Goal: Task Accomplishment & Management: Complete application form

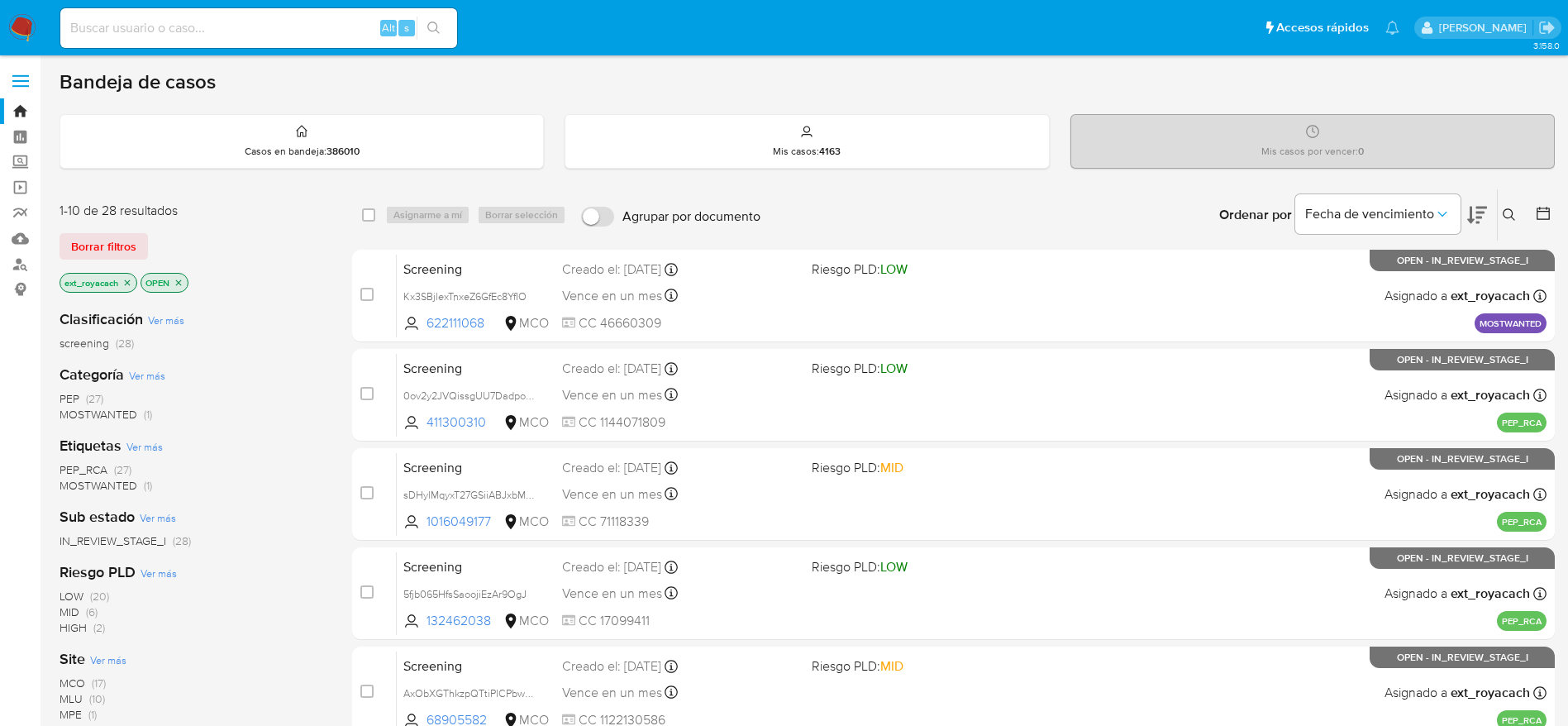
click at [1514, 214] on icon at bounding box center [1509, 215] width 13 height 13
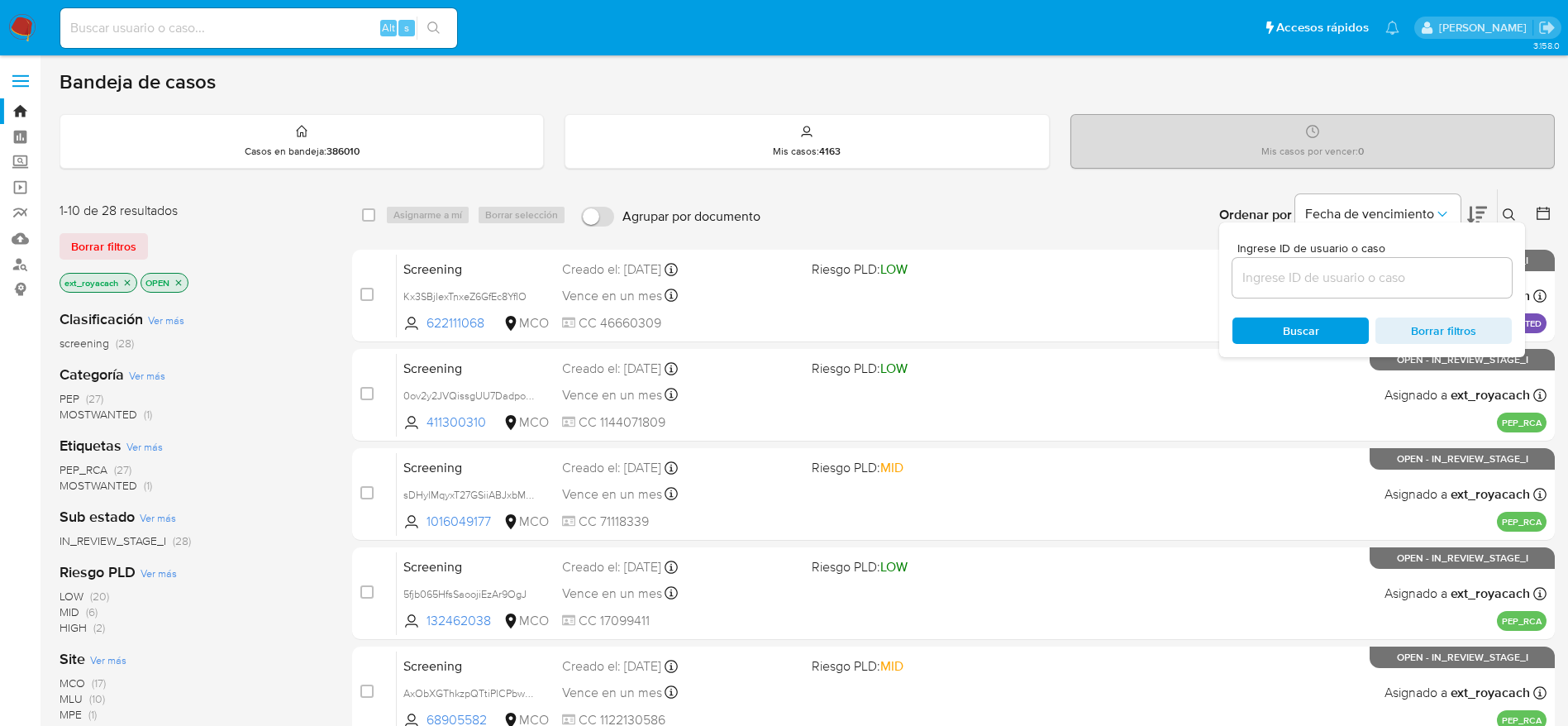
click at [1354, 264] on div at bounding box center [1371, 277] width 279 height 40
click at [1352, 272] on input at bounding box center [1371, 277] width 279 height 21
paste input "Kx3SBjlexTnxeZ6GfEc8YfIO"
type input "Kx3SBjlexTnxeZ6GfEc8YfIO"
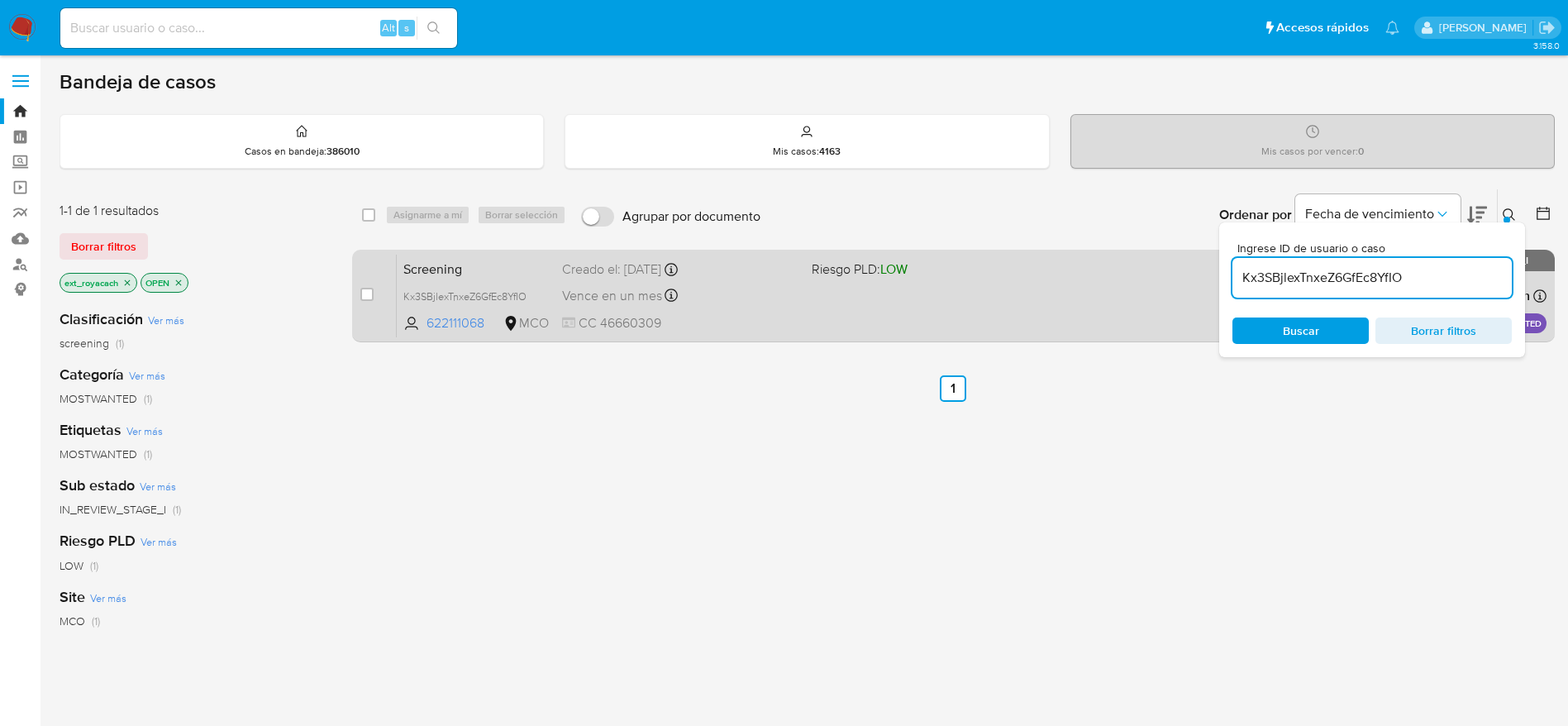
click at [874, 301] on div "Screening Kx3SBjlexTnxeZ6GfEc8YfIO 622111068 MCO Riesgo PLD: LOW Creado el: 11/…" at bounding box center [972, 295] width 1150 height 83
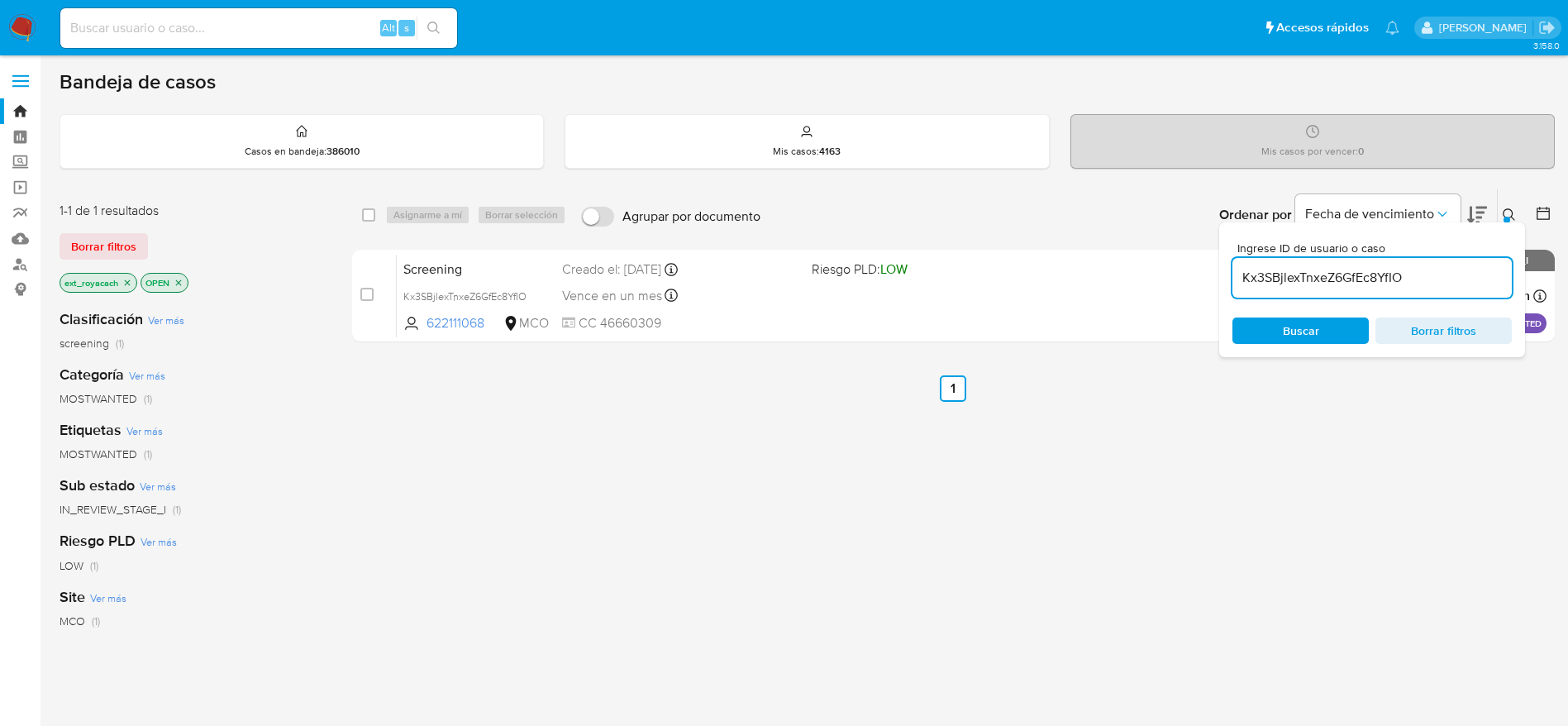
click at [7, 31] on nav "Pausado Ver notificaciones Alt s Accesos rápidos Presiona las siguientes teclas…" at bounding box center [784, 27] width 1568 height 56
click at [12, 27] on img at bounding box center [22, 28] width 28 height 28
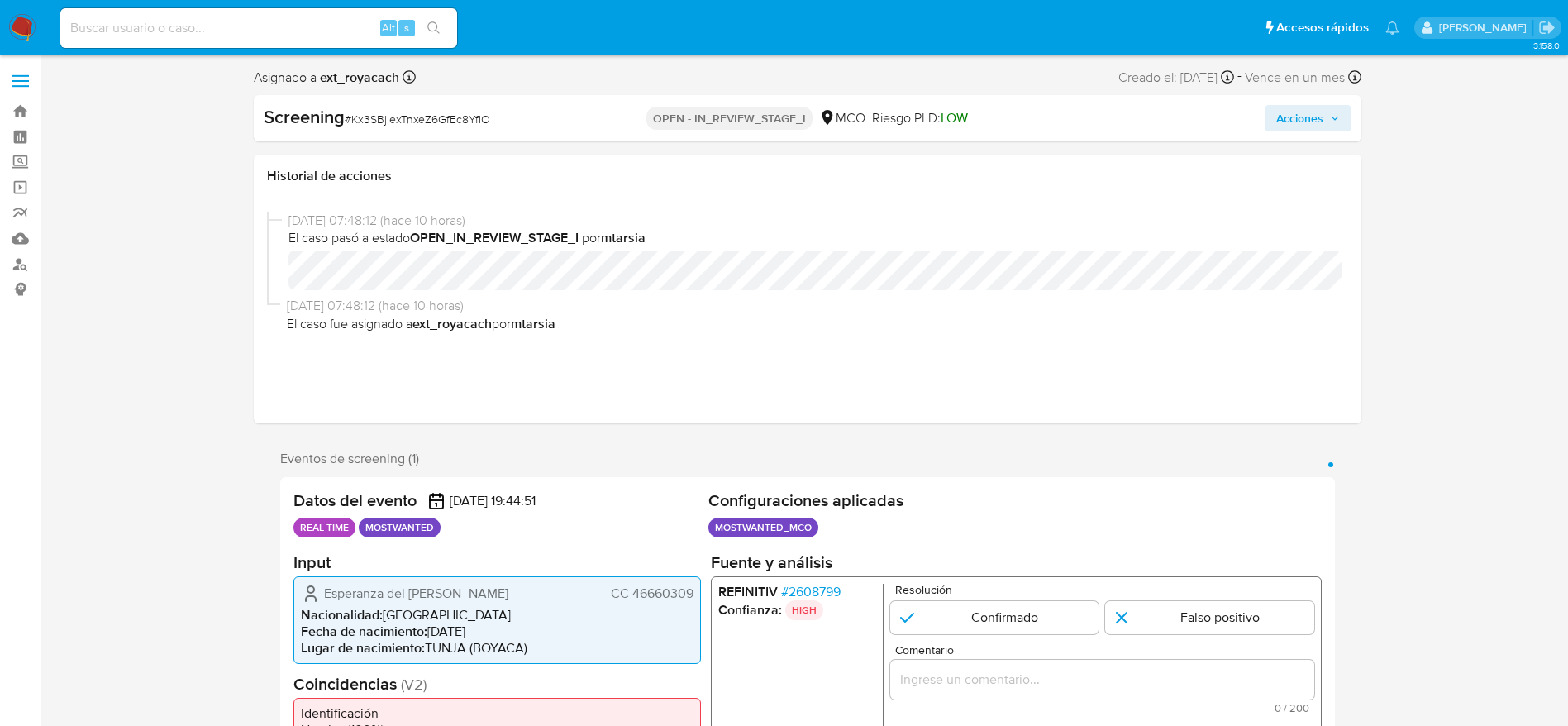
select select "10"
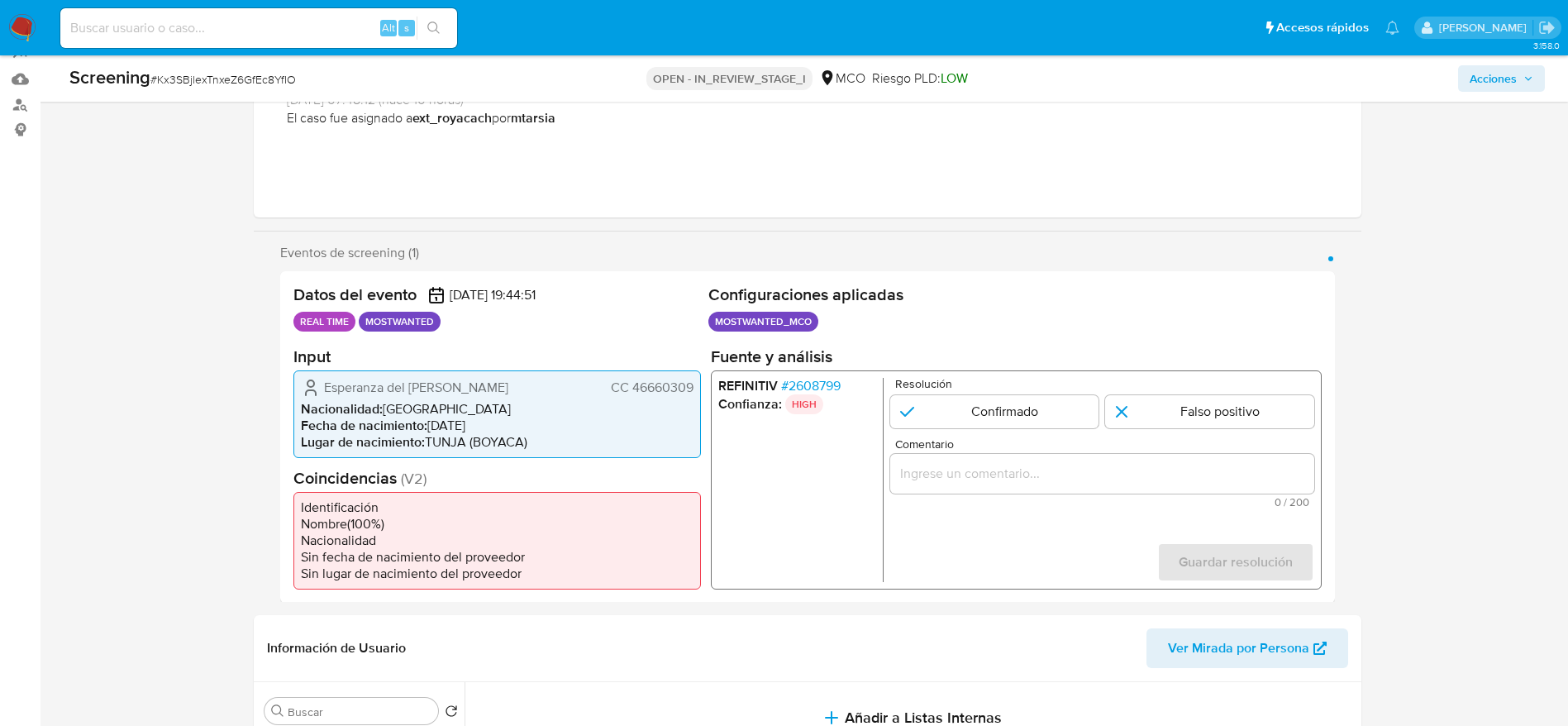
scroll to position [248, 0]
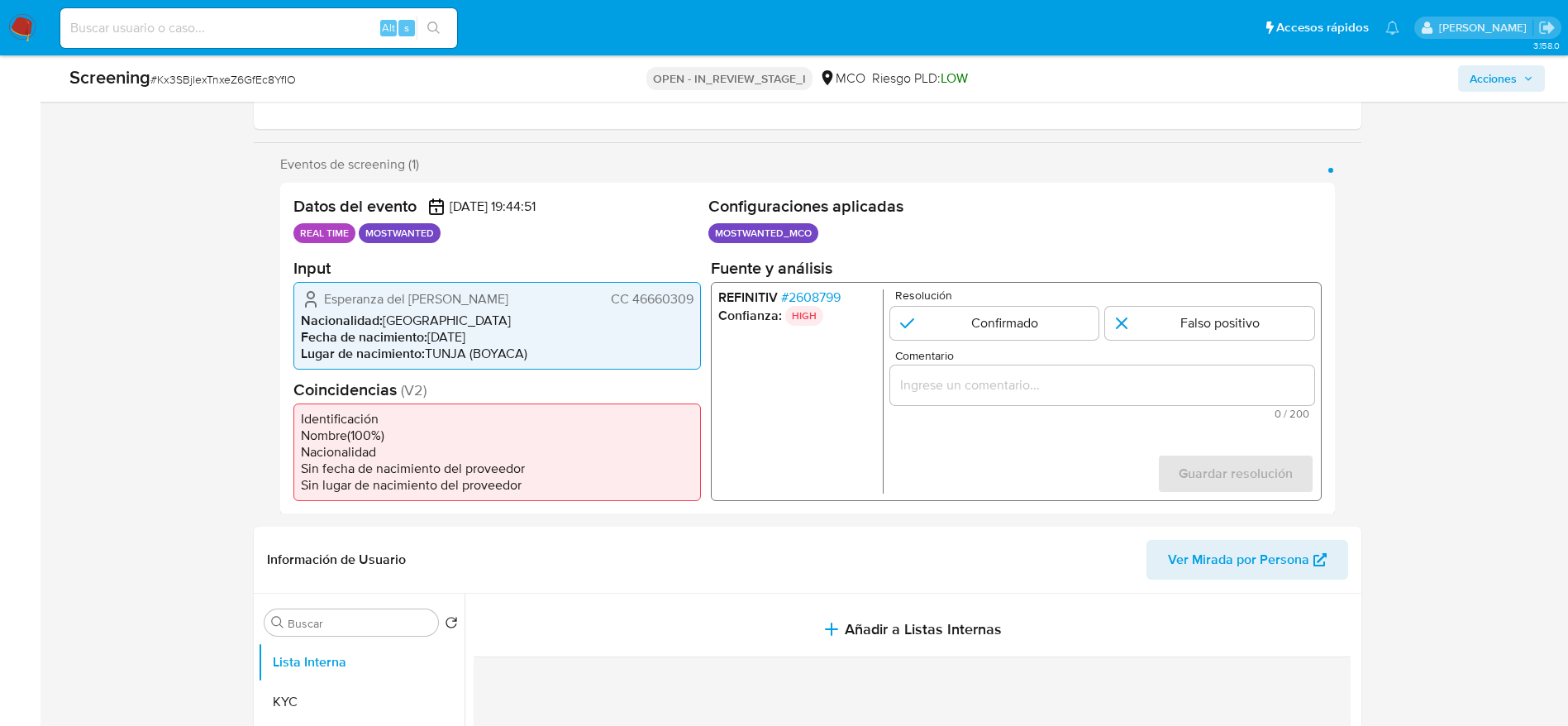
click at [819, 301] on span "# 2608799" at bounding box center [810, 297] width 59 height 17
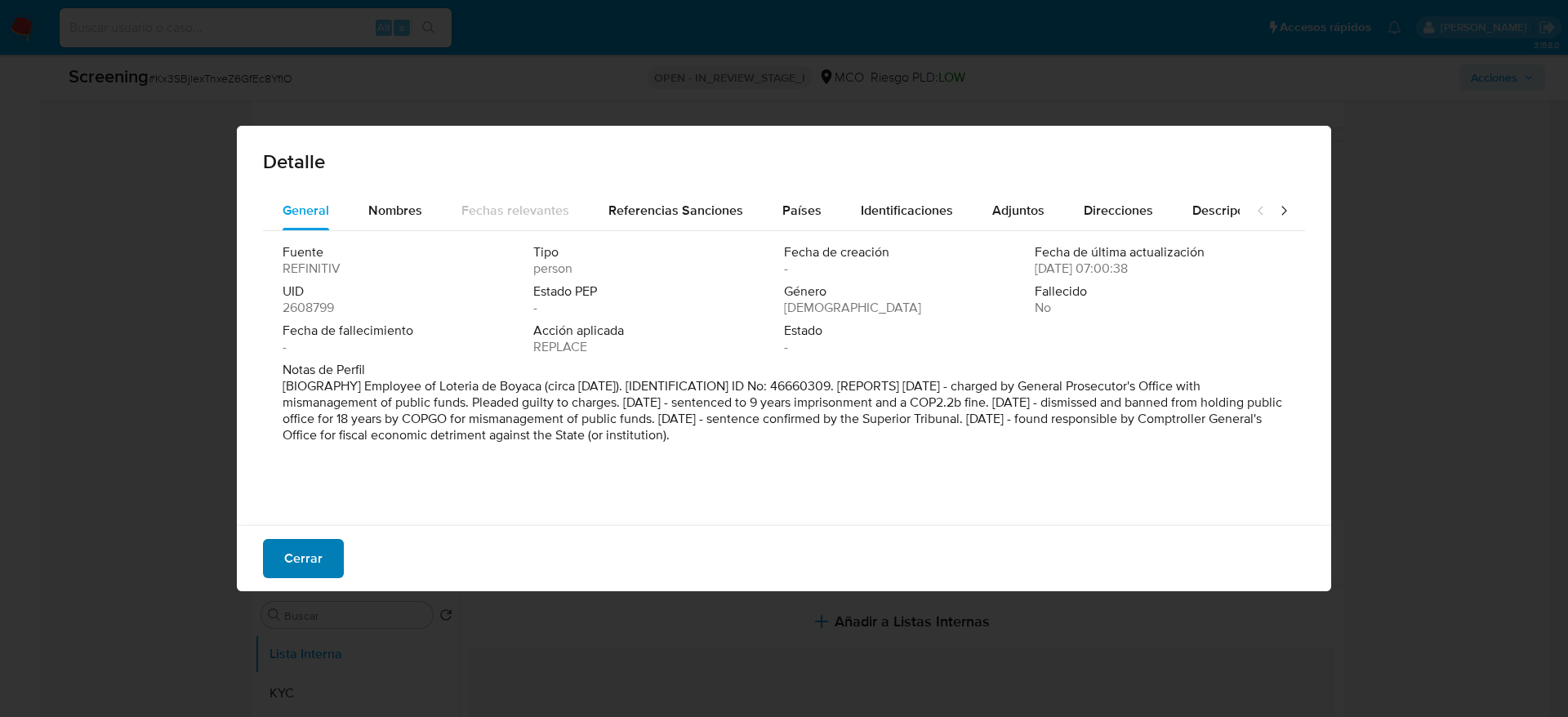
click at [318, 549] on span "Cerrar" at bounding box center [304, 559] width 39 height 36
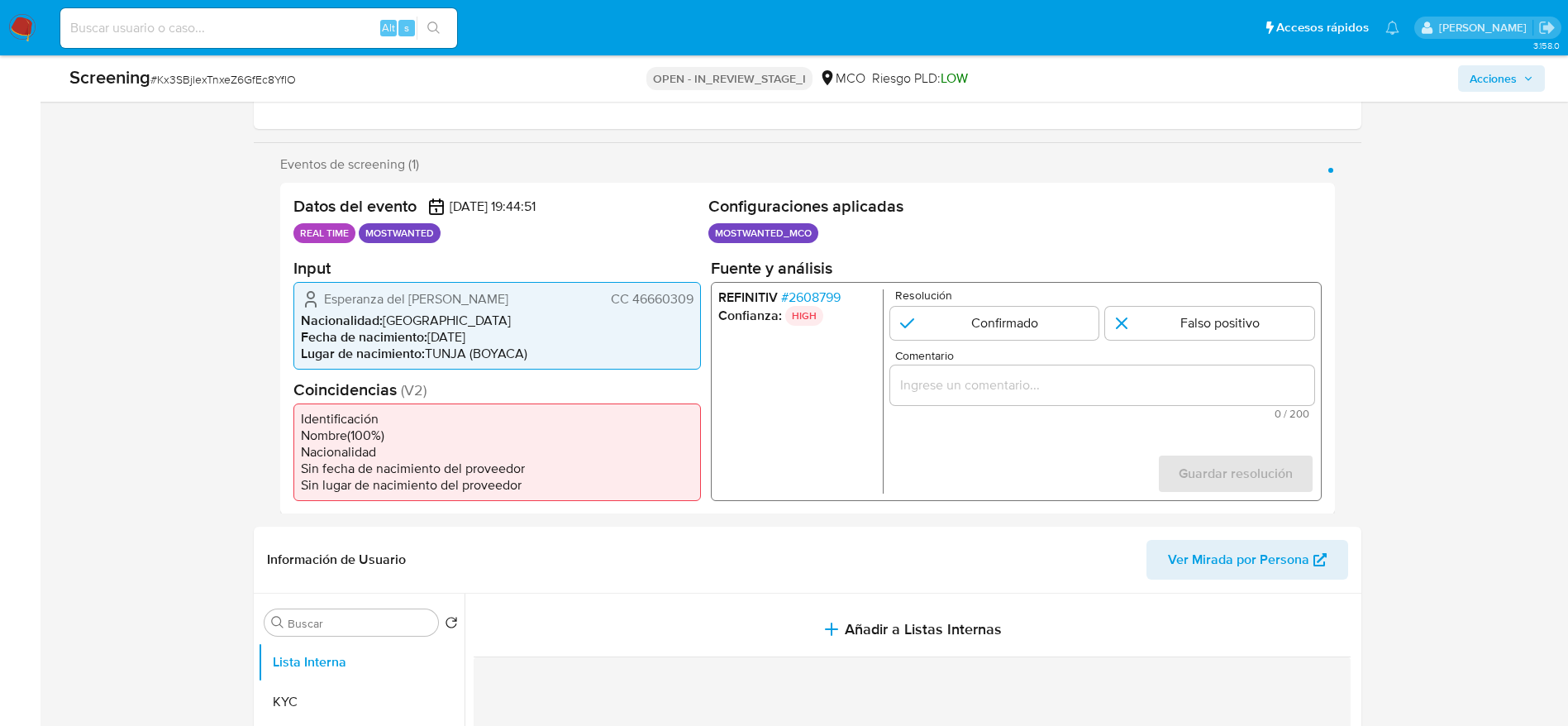
click at [210, 88] on div "Screening # Kx3SBjlexTnxeZ6GfEc8YfIO" at bounding box center [312, 78] width 486 height 25
copy span "Kx3SBjlexTnxeZ6GfEc8YfIO"
drag, startPoint x: 326, startPoint y: 292, endPoint x: 696, endPoint y: 301, distance: 370.1
click at [696, 301] on div "Esperanza del Pilar Perico Prieto CC 46660309 Nacionalidad : Colombia Fecha de …" at bounding box center [497, 324] width 408 height 88
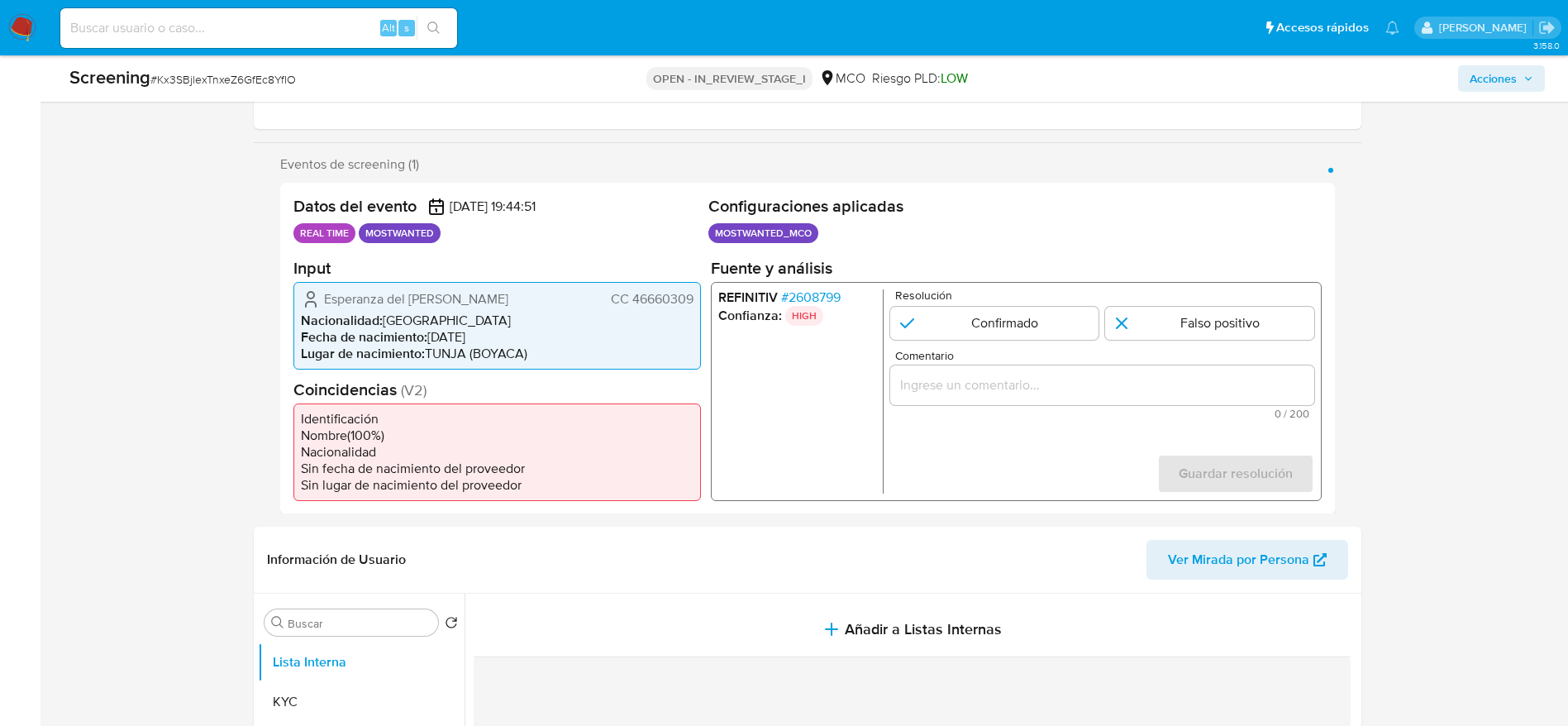
click at [798, 298] on span "# 2608799" at bounding box center [810, 297] width 59 height 17
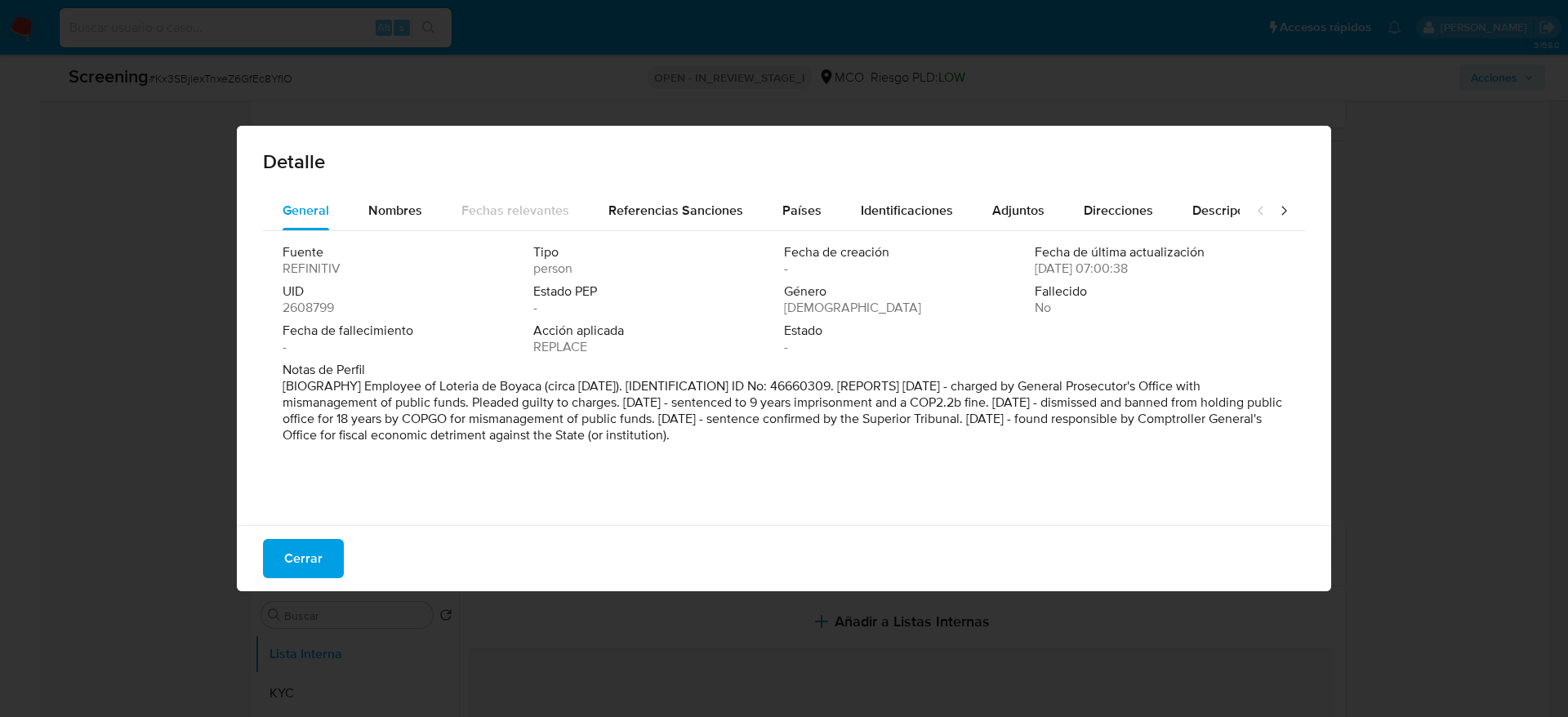
drag, startPoint x: 959, startPoint y: 381, endPoint x: 1021, endPoint y: 383, distance: 62.0
click at [1021, 383] on p "[BIOGRAPHY] Employee of Loteria de Boyaca (circa 2011). [IDENTIFICATION] ID No:…" at bounding box center [783, 411] width 1000 height 66
click at [1027, 407] on p "[BIOGRAPHY] Employee of Loteria de Boyaca (circa 2011). [IDENTIFICATION] ID No:…" at bounding box center [783, 411] width 1000 height 66
drag, startPoint x: 992, startPoint y: 385, endPoint x: 1214, endPoint y: 434, distance: 227.3
click at [1214, 434] on font "[BIOGRAFÍA] Empleado de la Lotería de Boyacá (circa 2011). [IDENTIFICACIÓN] N.°…" at bounding box center [771, 410] width 977 height 67
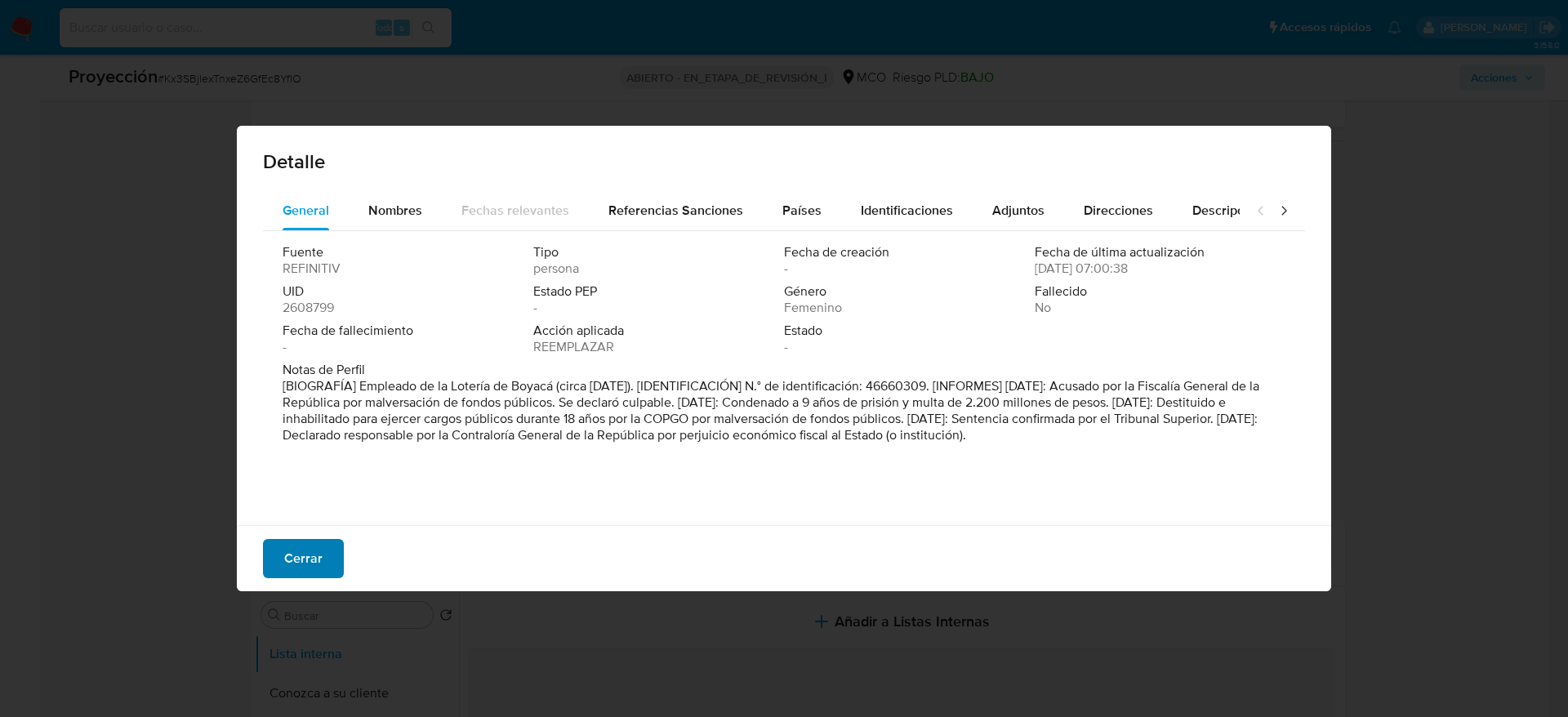
click at [302, 569] on span "Cerrar" at bounding box center [304, 559] width 39 height 36
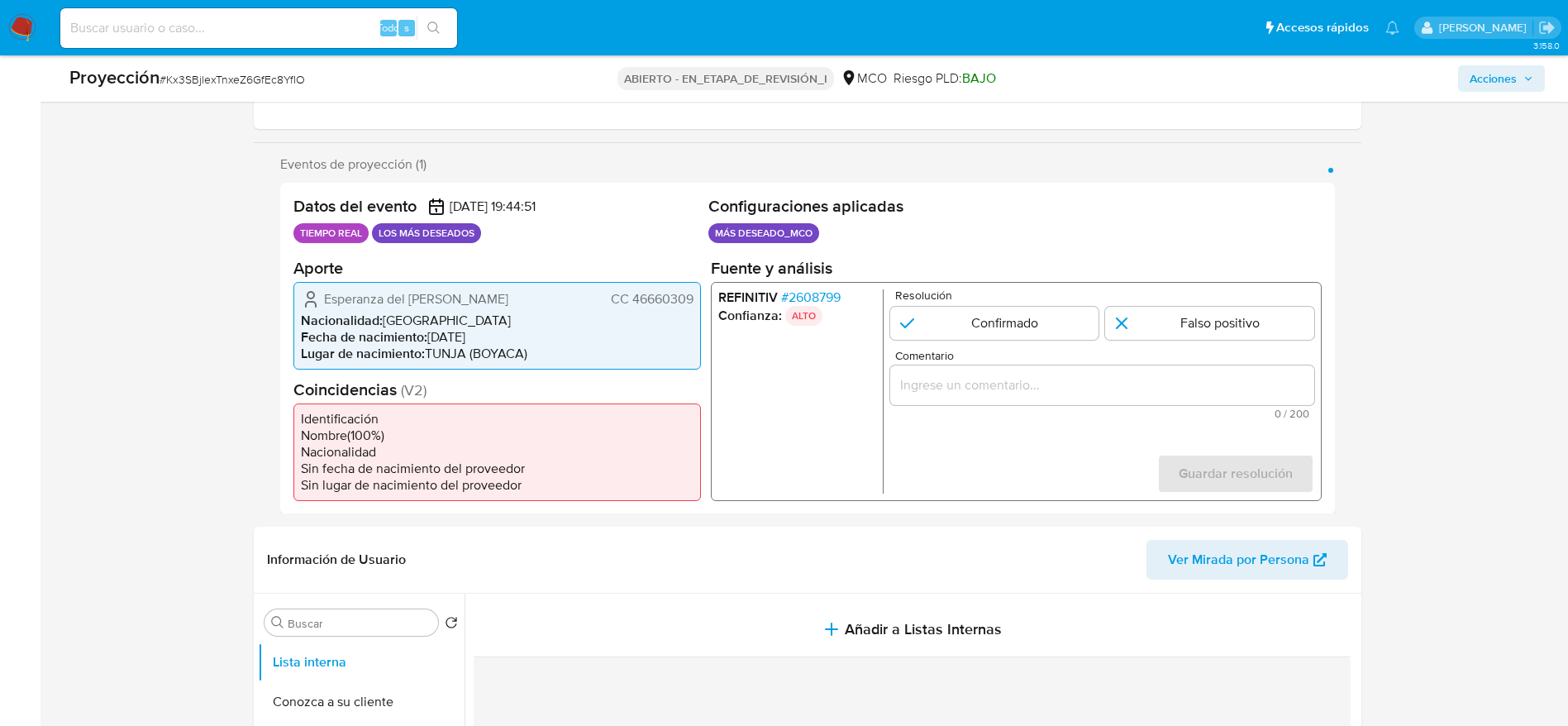
drag, startPoint x: 322, startPoint y: 293, endPoint x: 559, endPoint y: 294, distance: 237.0
click at [559, 294] on div "Esperanza del Pilar Perico Prieto CC 46660309" at bounding box center [497, 299] width 392 height 20
click at [990, 325] on input "1 de 1" at bounding box center [994, 322] width 209 height 33
radio input "true"
click at [1015, 389] on input "Comentario" at bounding box center [1101, 385] width 424 height 21
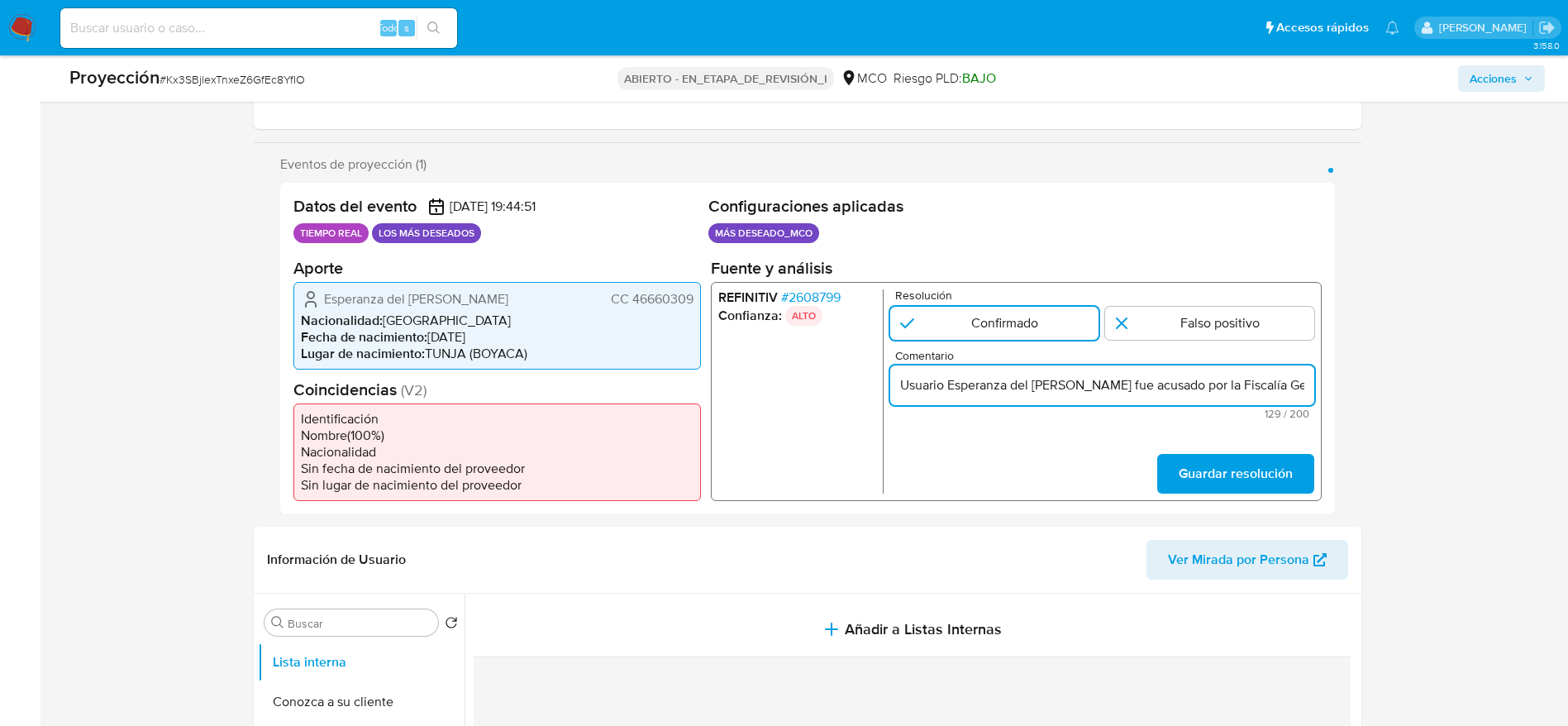
scroll to position [0, 346]
type input "Usuario [PERSON_NAME] del [PERSON_NAME] fue acusado por la Fiscalía General de …"
click at [1256, 464] on span "Guardar resolución" at bounding box center [1235, 472] width 114 height 36
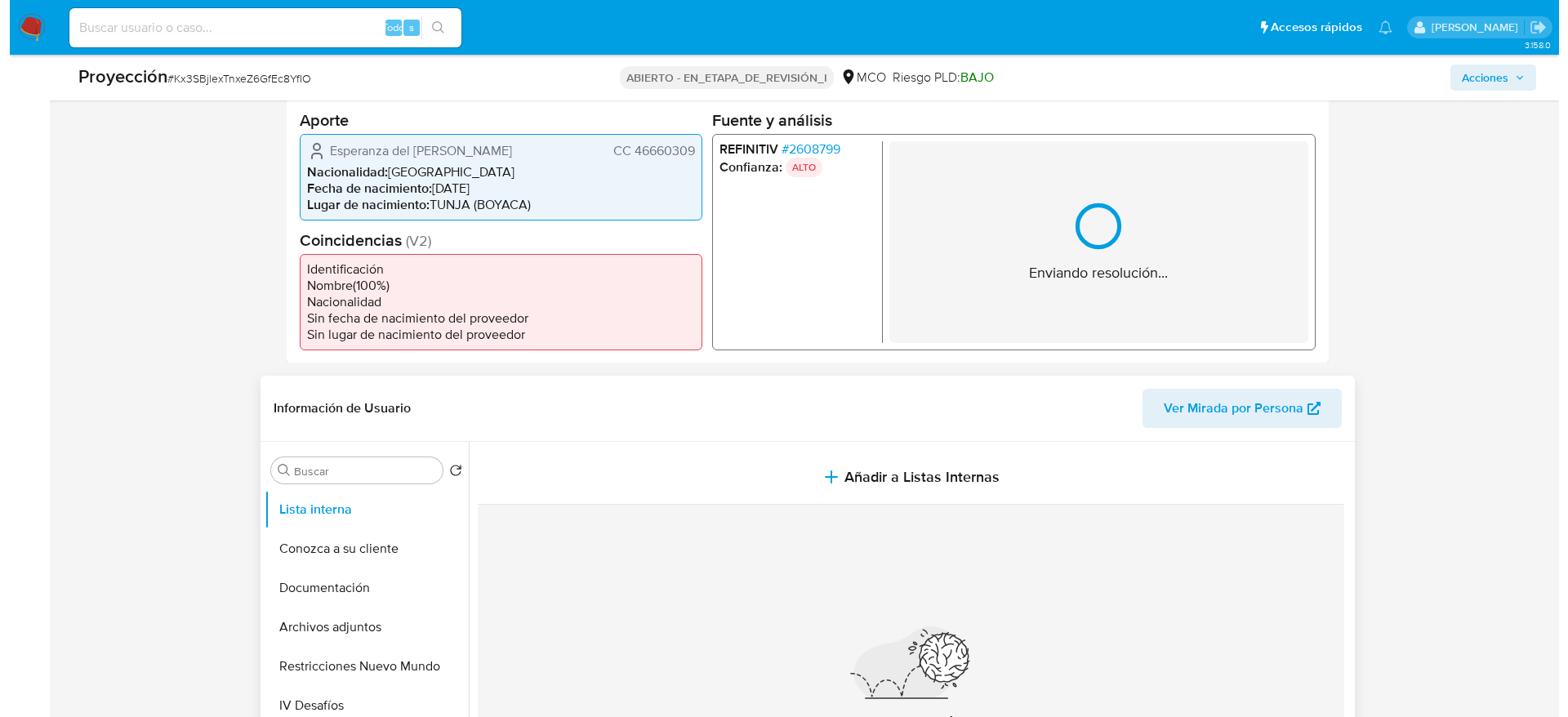
scroll to position [490, 0]
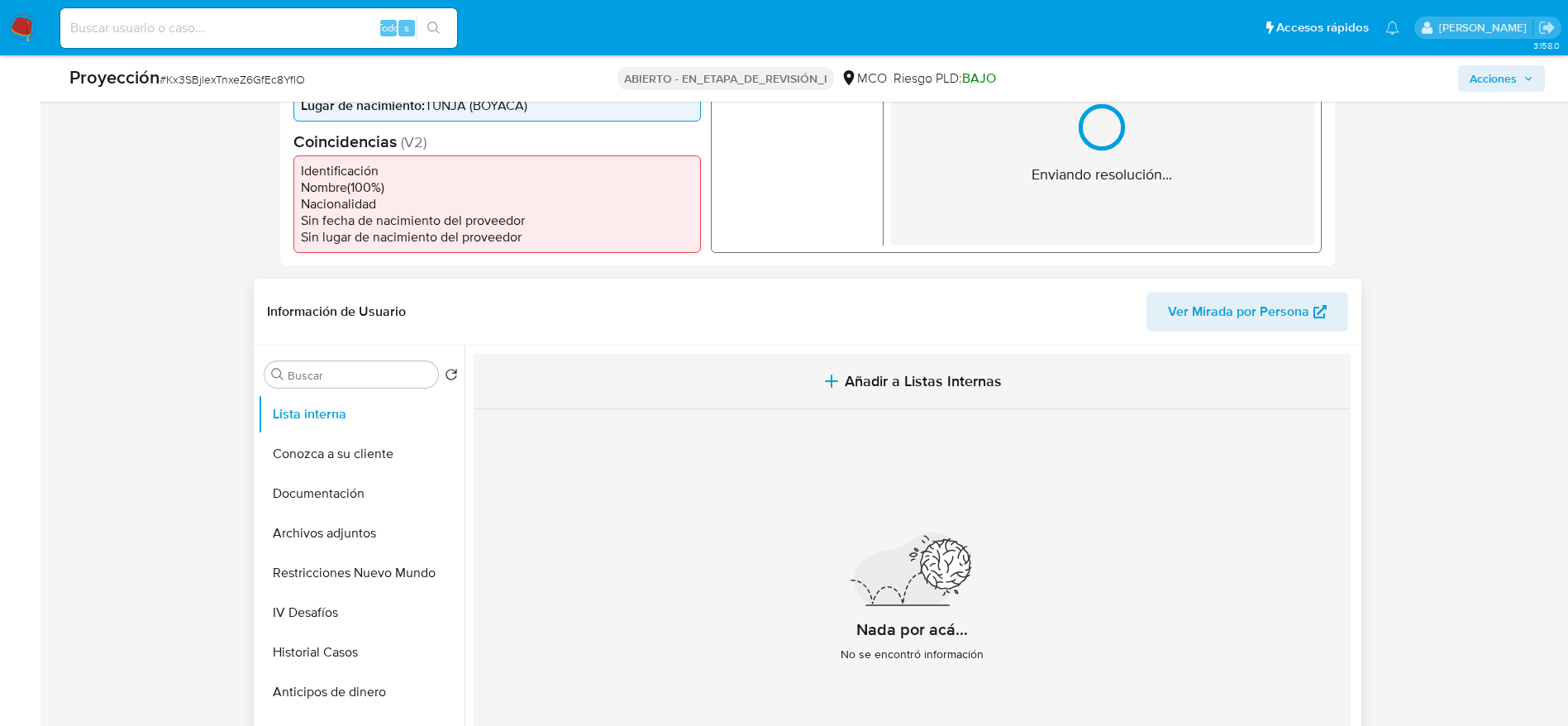
click at [732, 394] on button "Añadir a Listas Internas" at bounding box center [912, 381] width 877 height 56
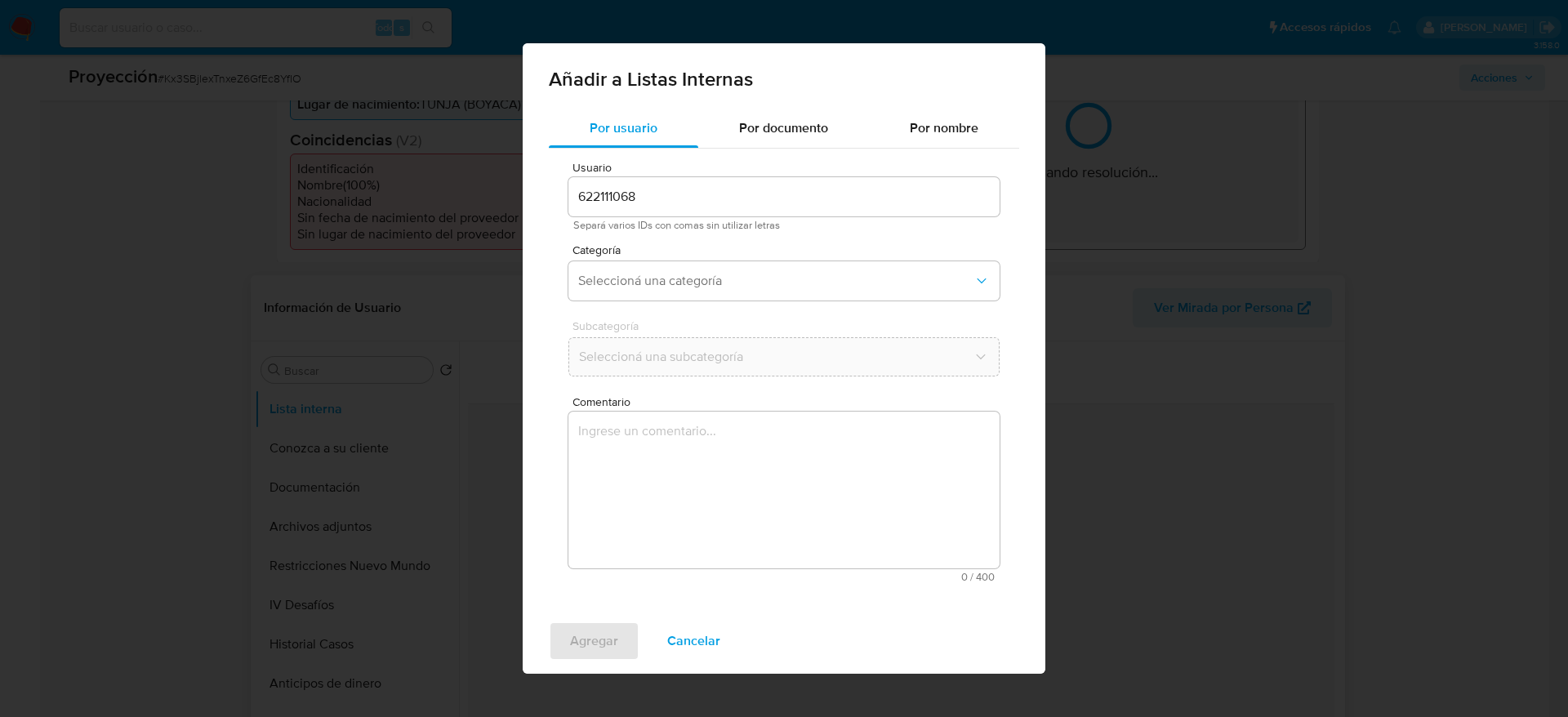
click at [750, 521] on div "Comentario 0 / 400 400 caracteres restantes" at bounding box center [784, 489] width 432 height 186
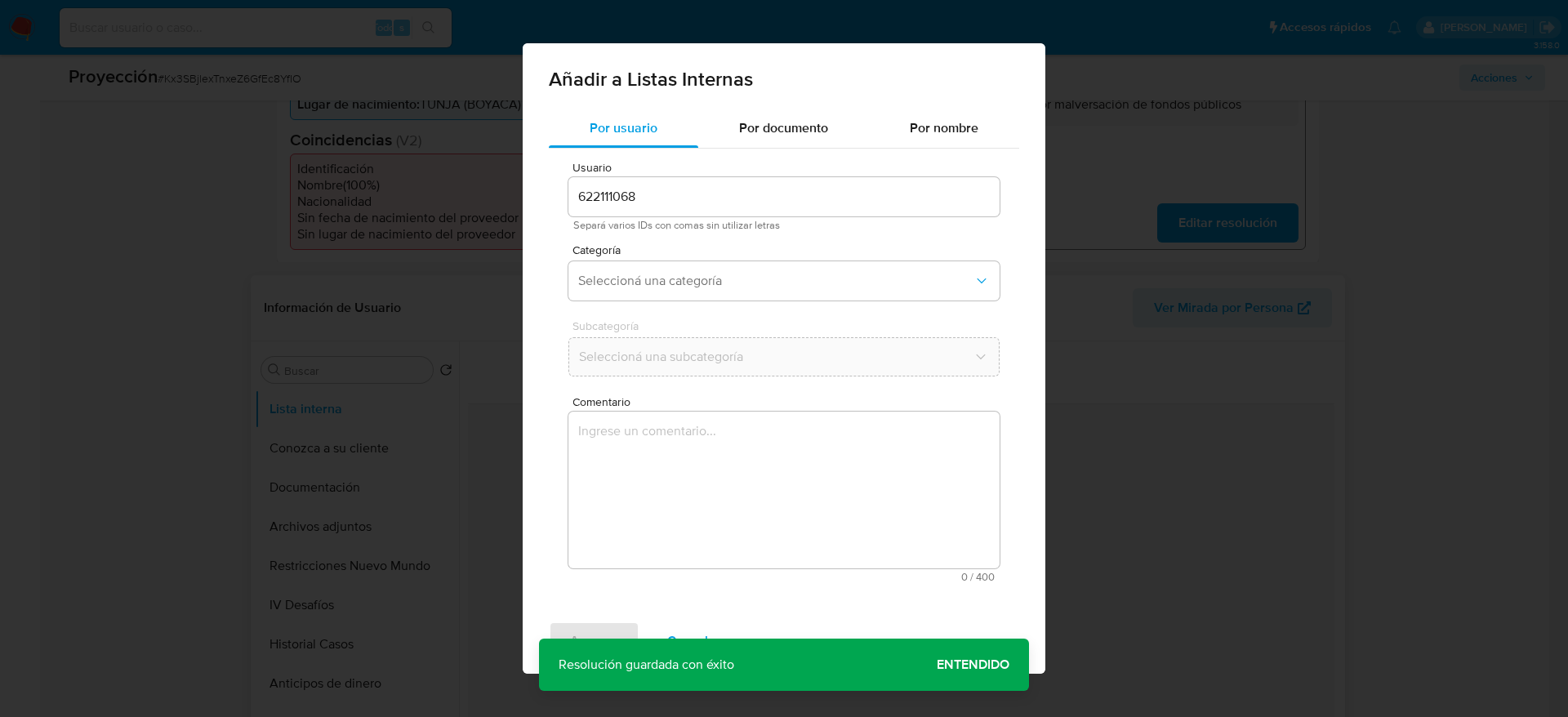
click at [750, 418] on textarea "Comentario" at bounding box center [784, 489] width 432 height 157
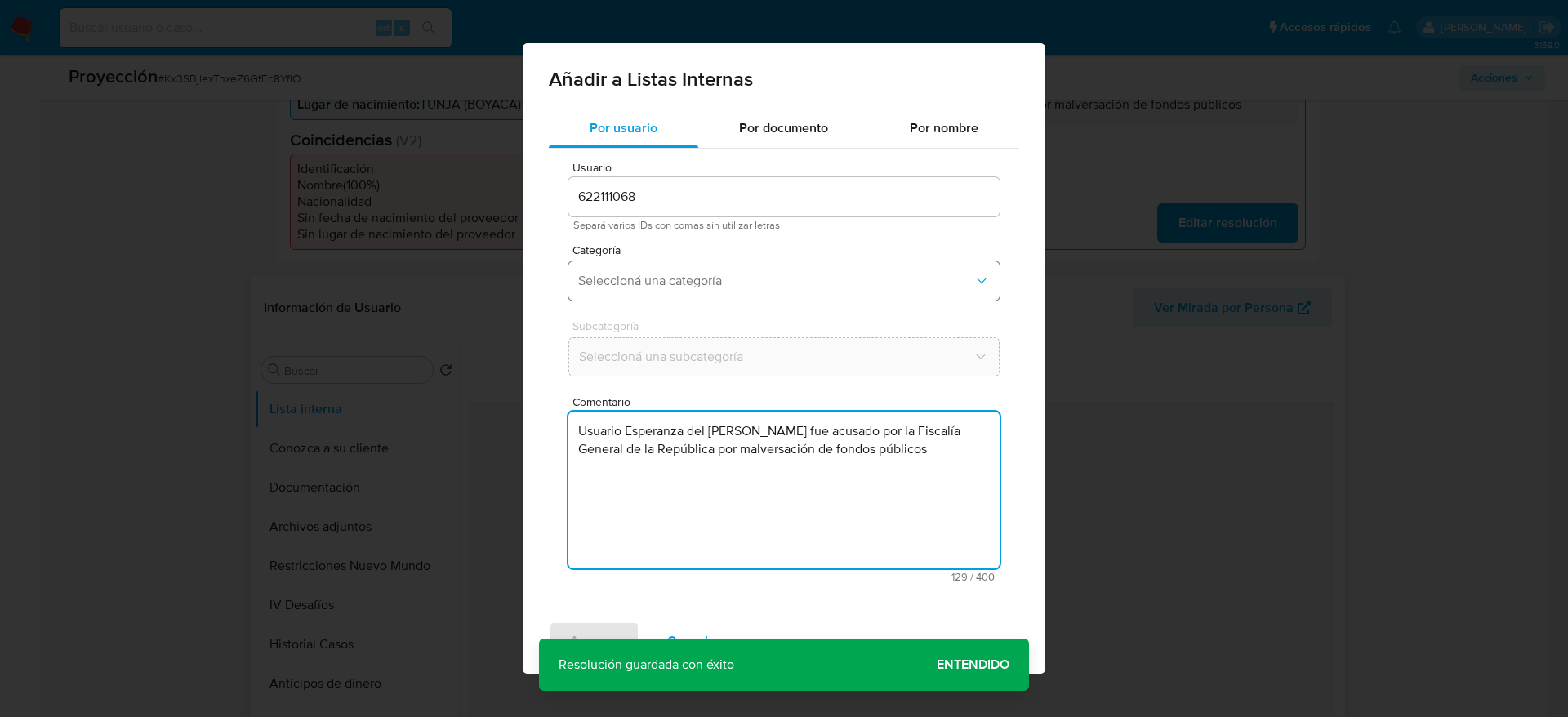
click at [682, 298] on button "Seleccioná una categoría" at bounding box center [784, 281] width 432 height 39
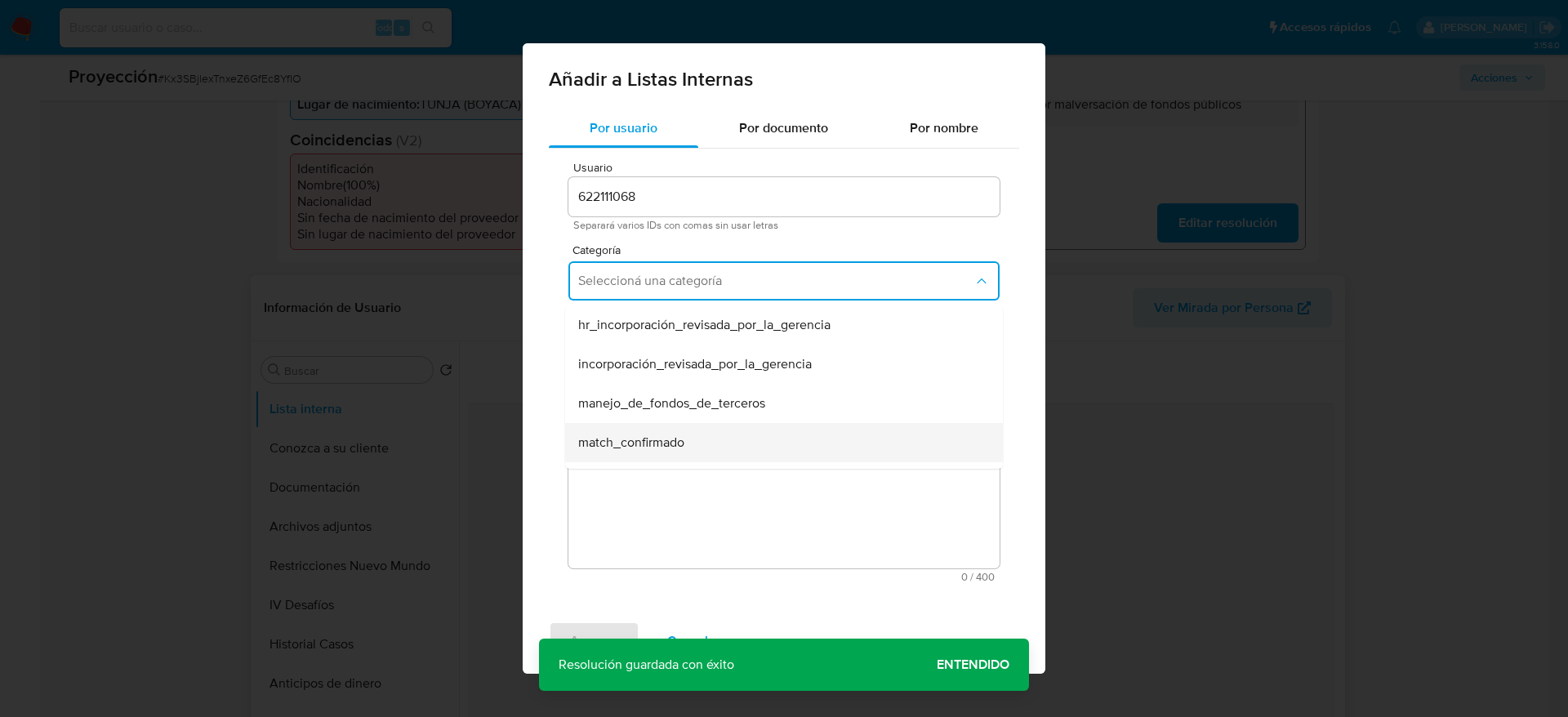
scroll to position [123, 0]
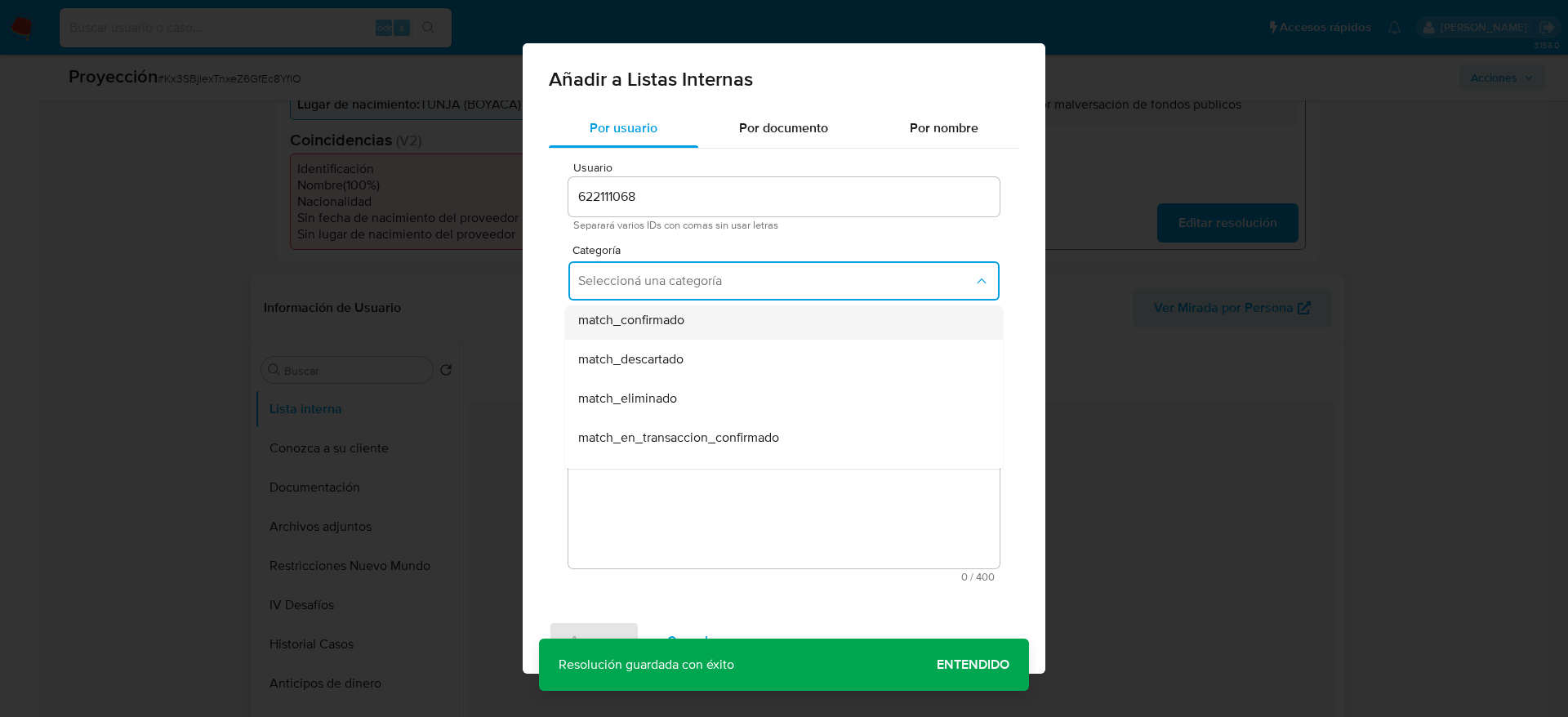
click at [669, 308] on div "match_confirmado" at bounding box center [779, 320] width 402 height 39
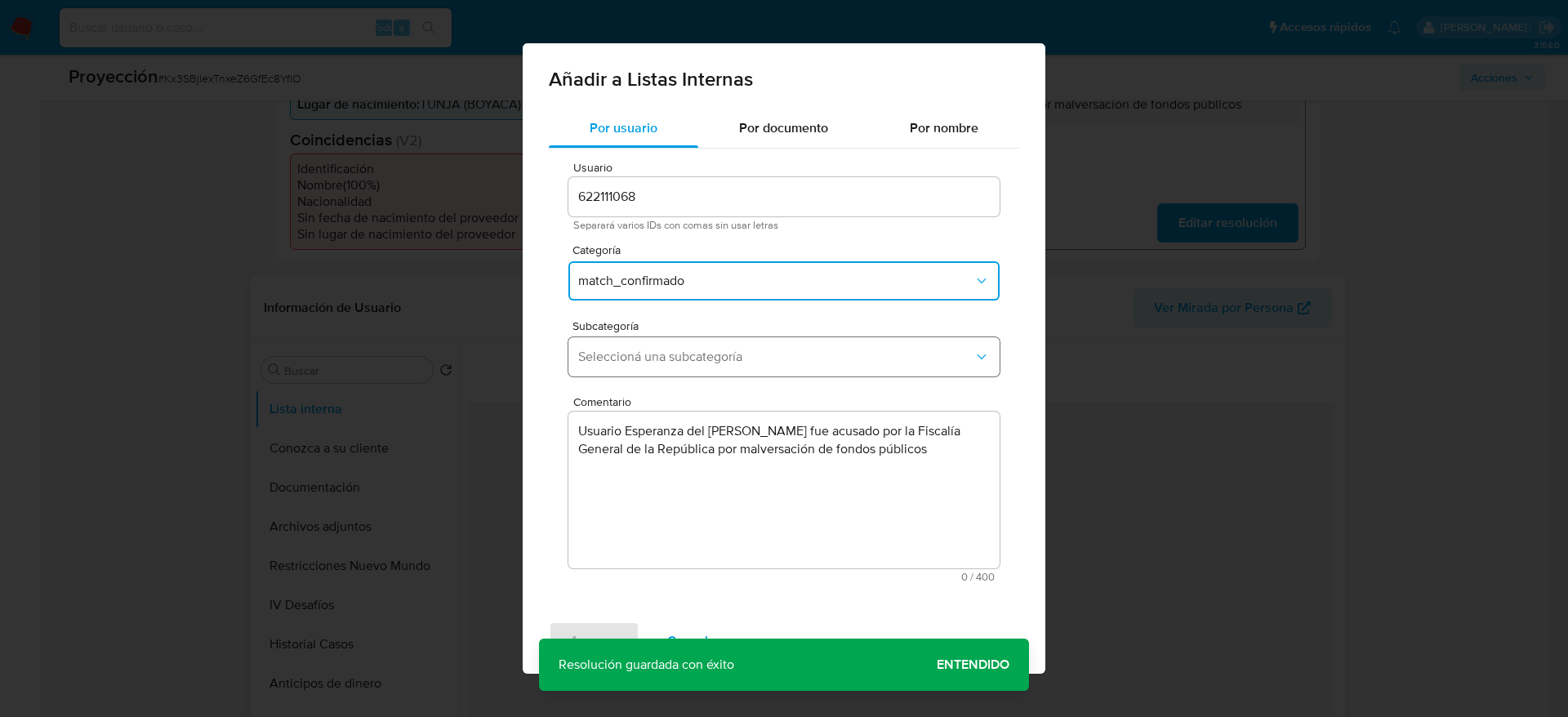
click at [693, 365] on button "Seleccioná una subcategoría" at bounding box center [784, 356] width 432 height 39
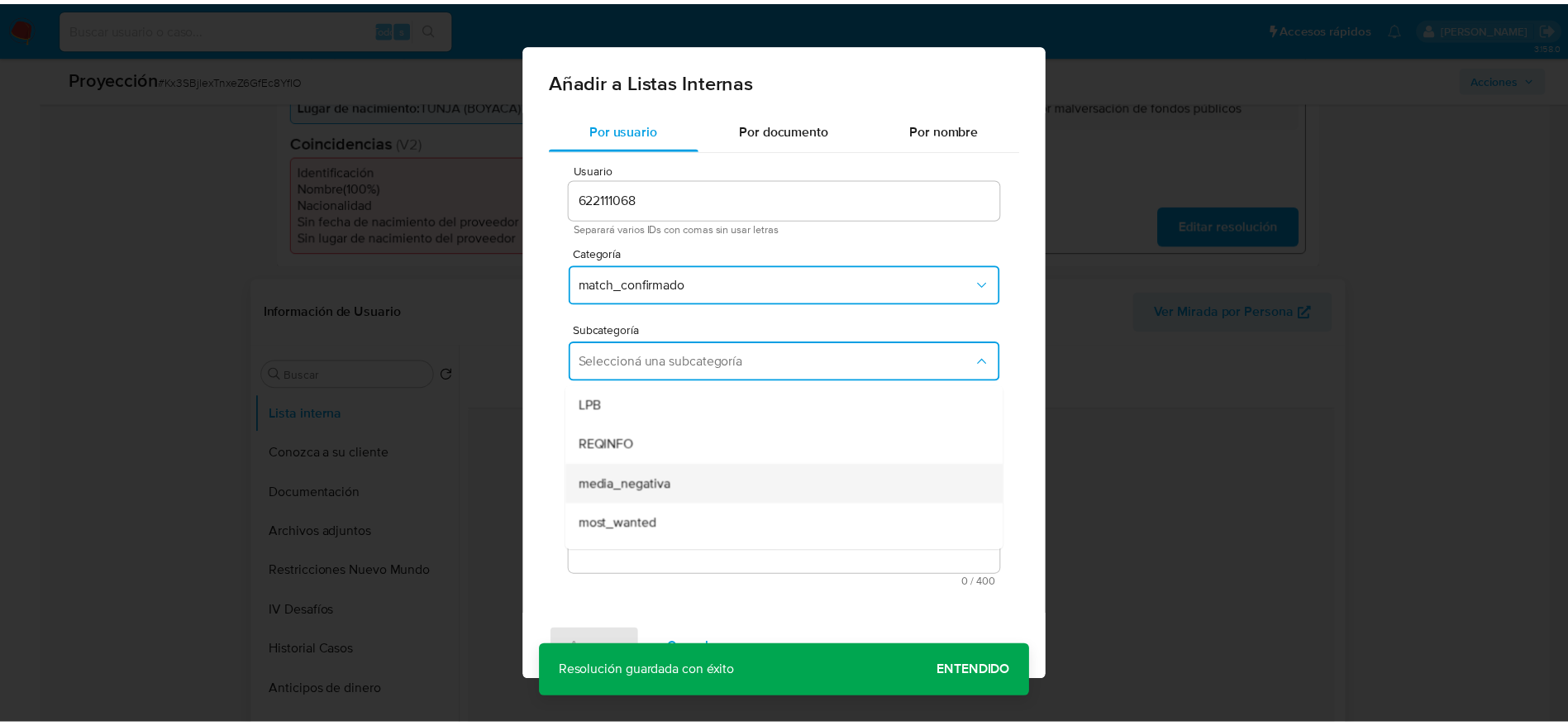
scroll to position [113, 0]
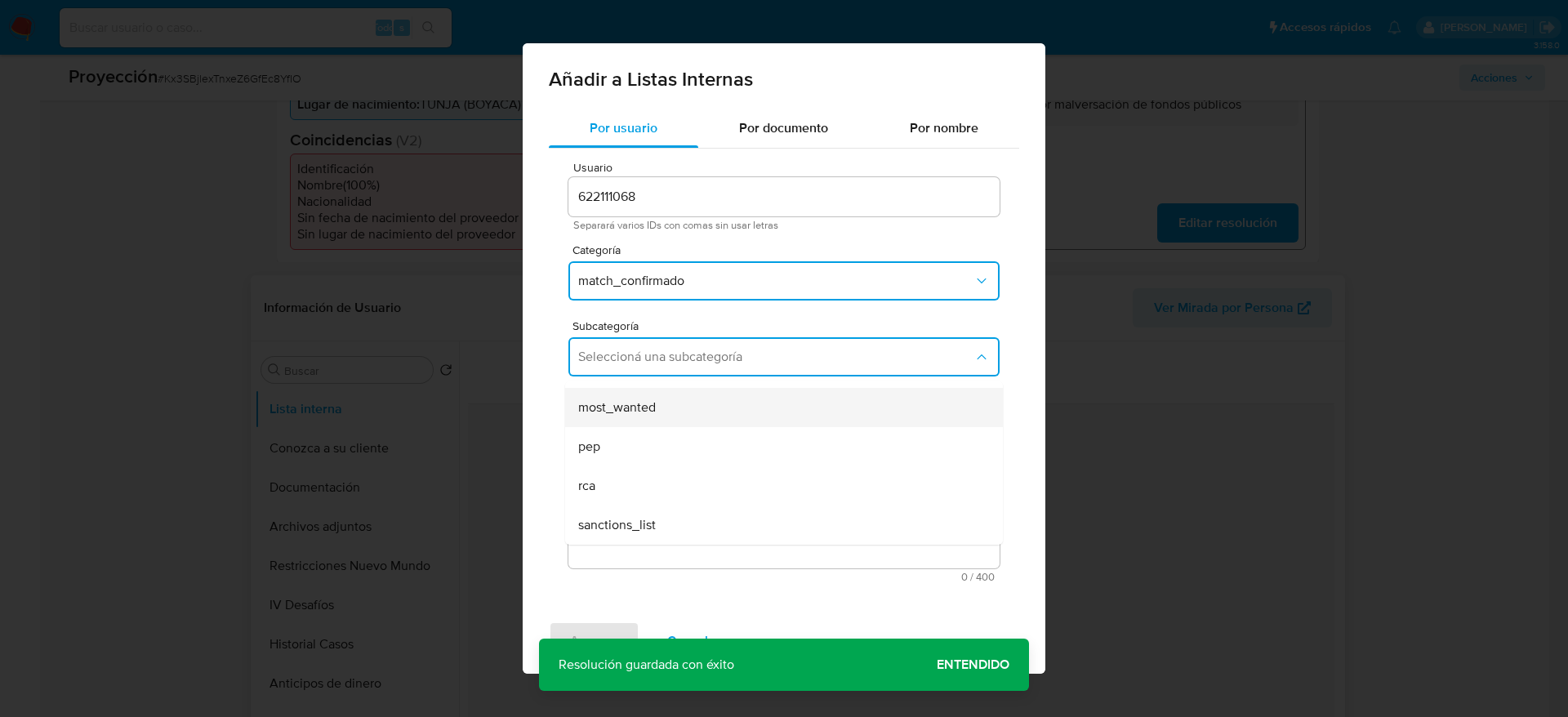
click at [641, 403] on span "most_wanted" at bounding box center [617, 407] width 78 height 17
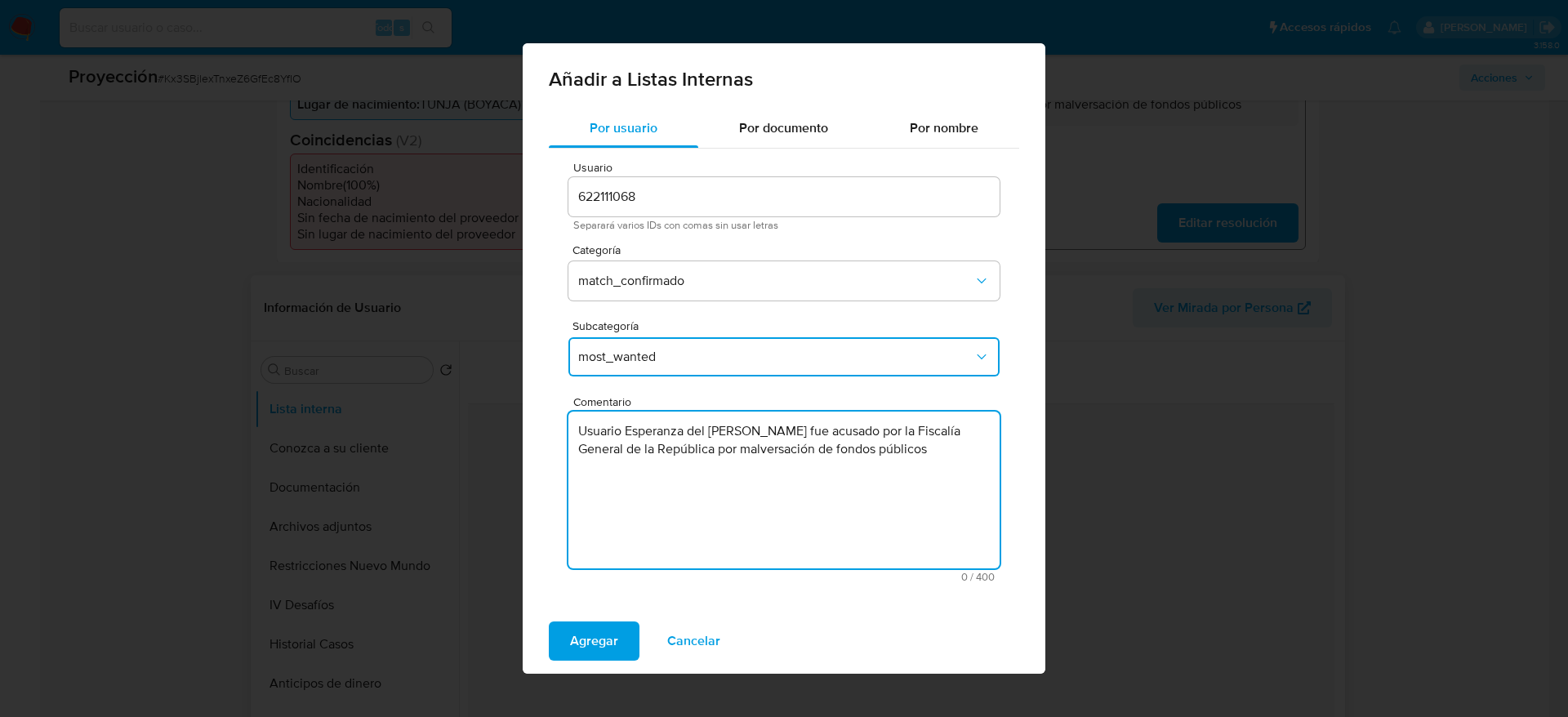
click at [942, 454] on textarea "Usuario [PERSON_NAME] del [PERSON_NAME] fue acusado por la Fiscalía General de …" at bounding box center [784, 489] width 432 height 157
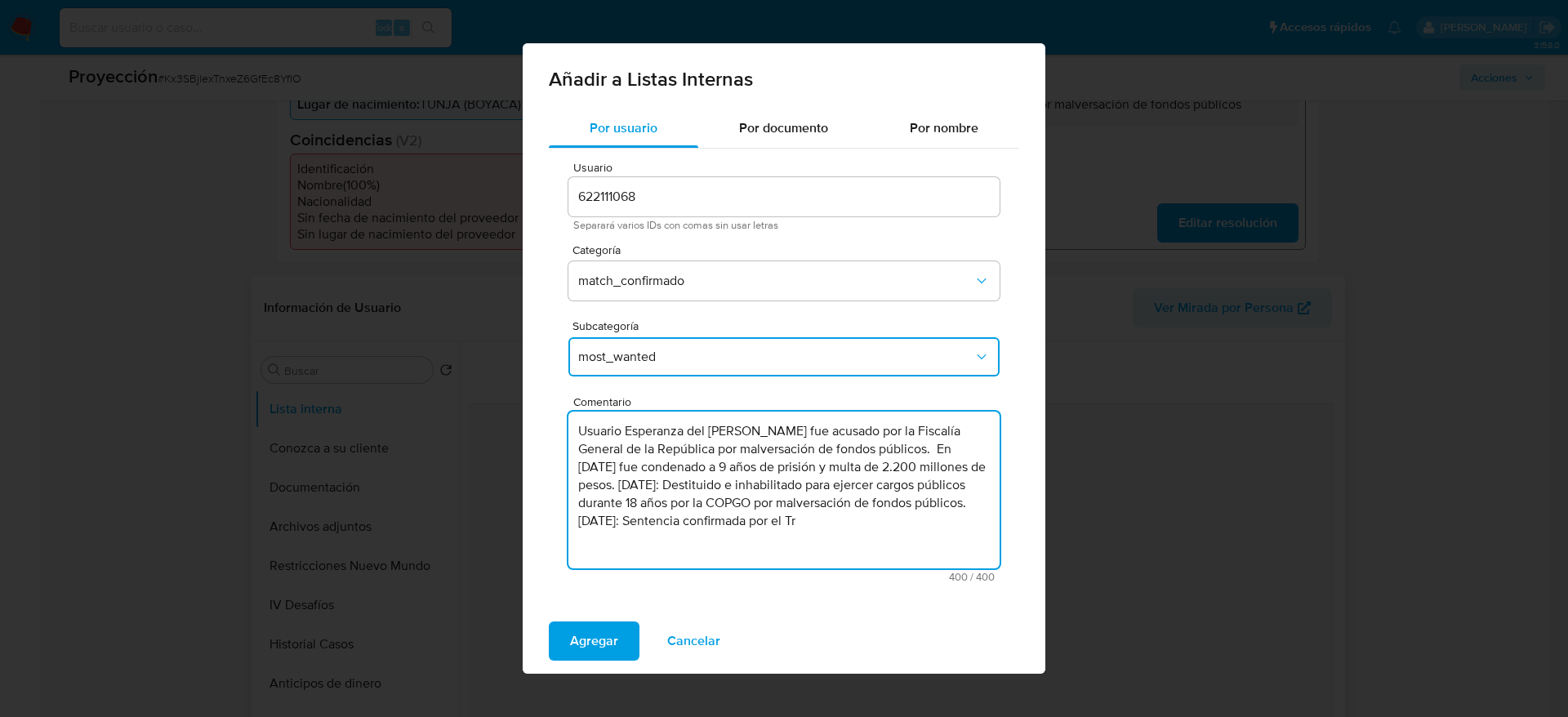
drag, startPoint x: 903, startPoint y: 526, endPoint x: 635, endPoint y: 544, distance: 268.6
click at [635, 544] on textarea "Usuario Esperanza del Pilar Perico Prieto fue acusado por la Fiscalía General d…" at bounding box center [784, 489] width 432 height 157
type textarea "Usuario [PERSON_NAME] del [PERSON_NAME] fue acusado por la Fiscalía General de …"
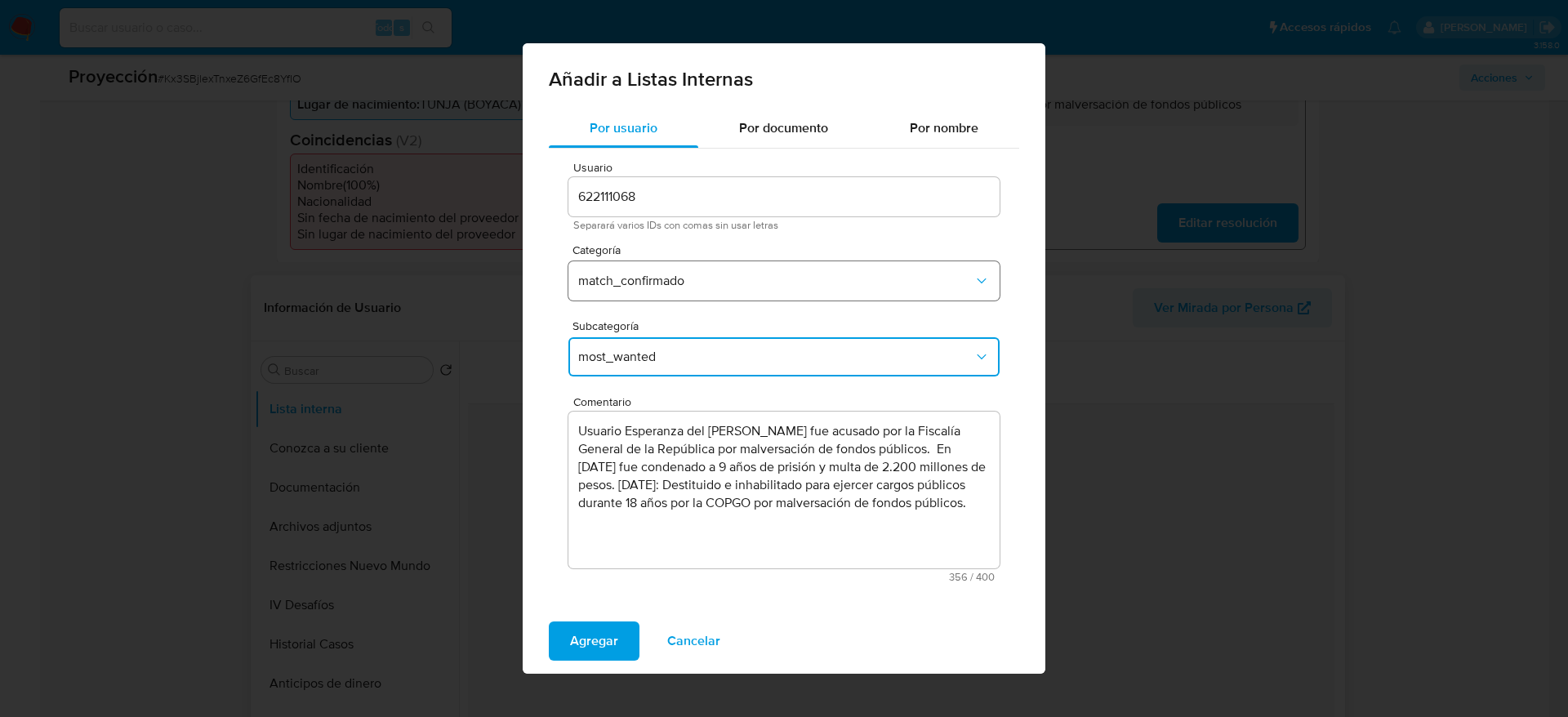
drag, startPoint x: 683, startPoint y: 269, endPoint x: 679, endPoint y: 278, distance: 9.8
click at [683, 270] on button "match_confirmado" at bounding box center [784, 281] width 432 height 39
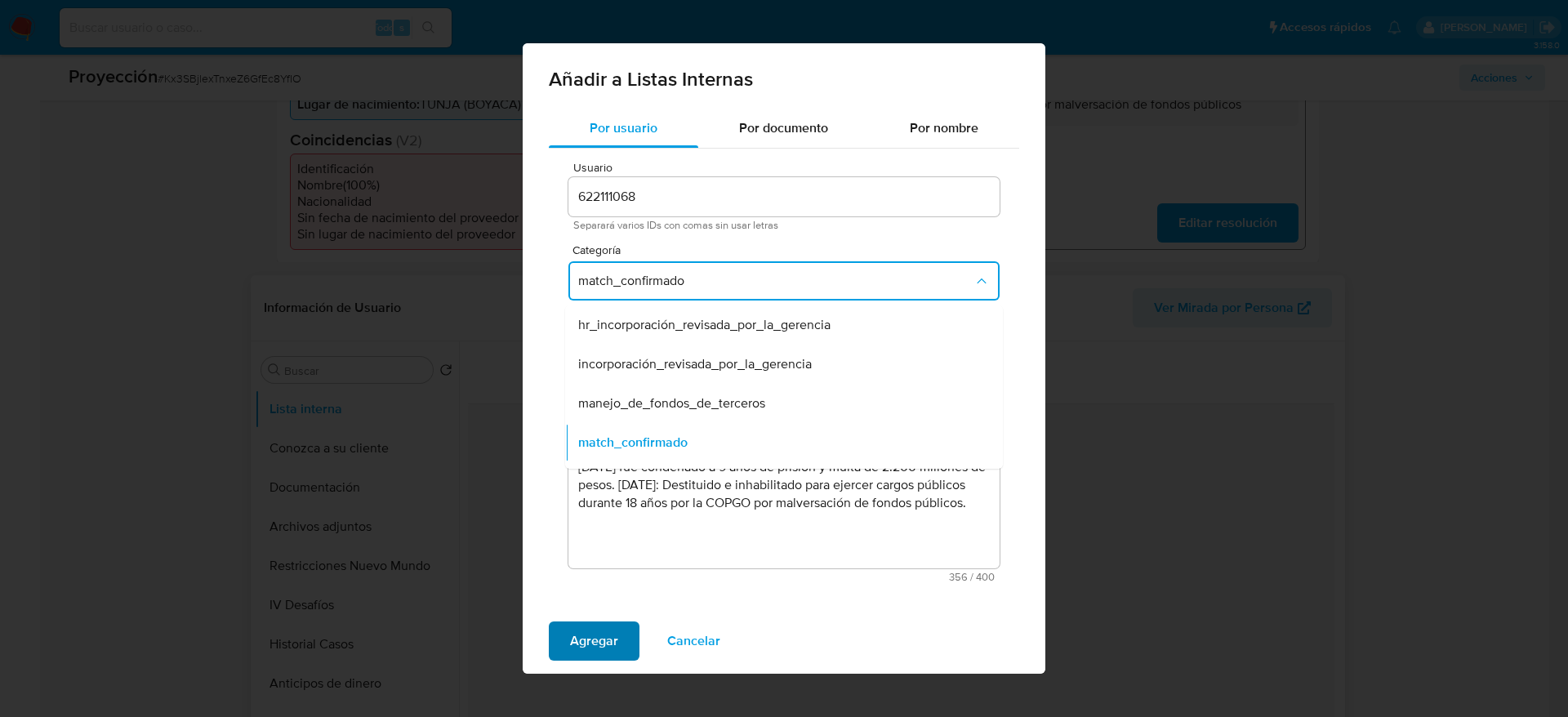
click at [616, 635] on span "Agregar" at bounding box center [594, 641] width 48 height 36
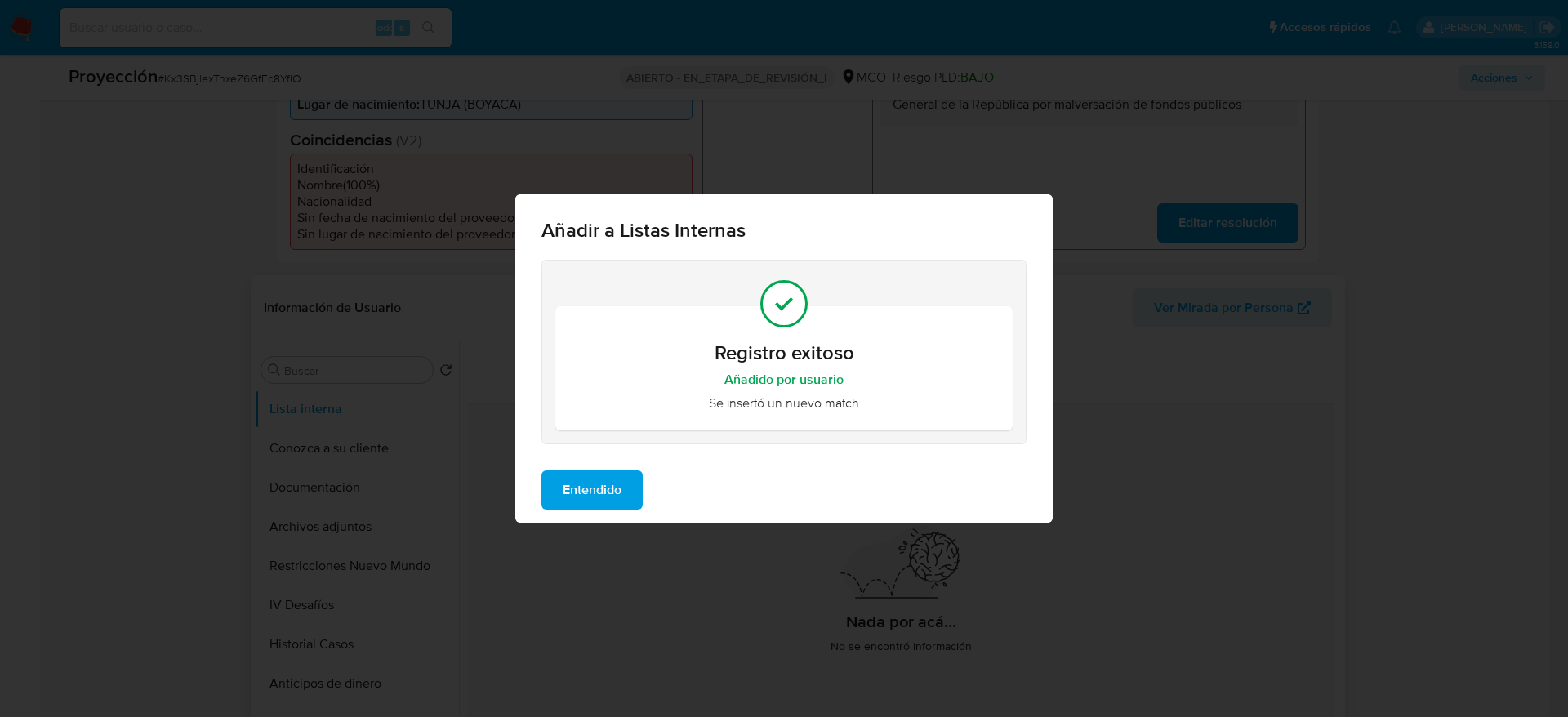
click at [637, 464] on div "Entendido" at bounding box center [784, 490] width 538 height 66
click at [633, 479] on button "Entendido" at bounding box center [593, 489] width 102 height 39
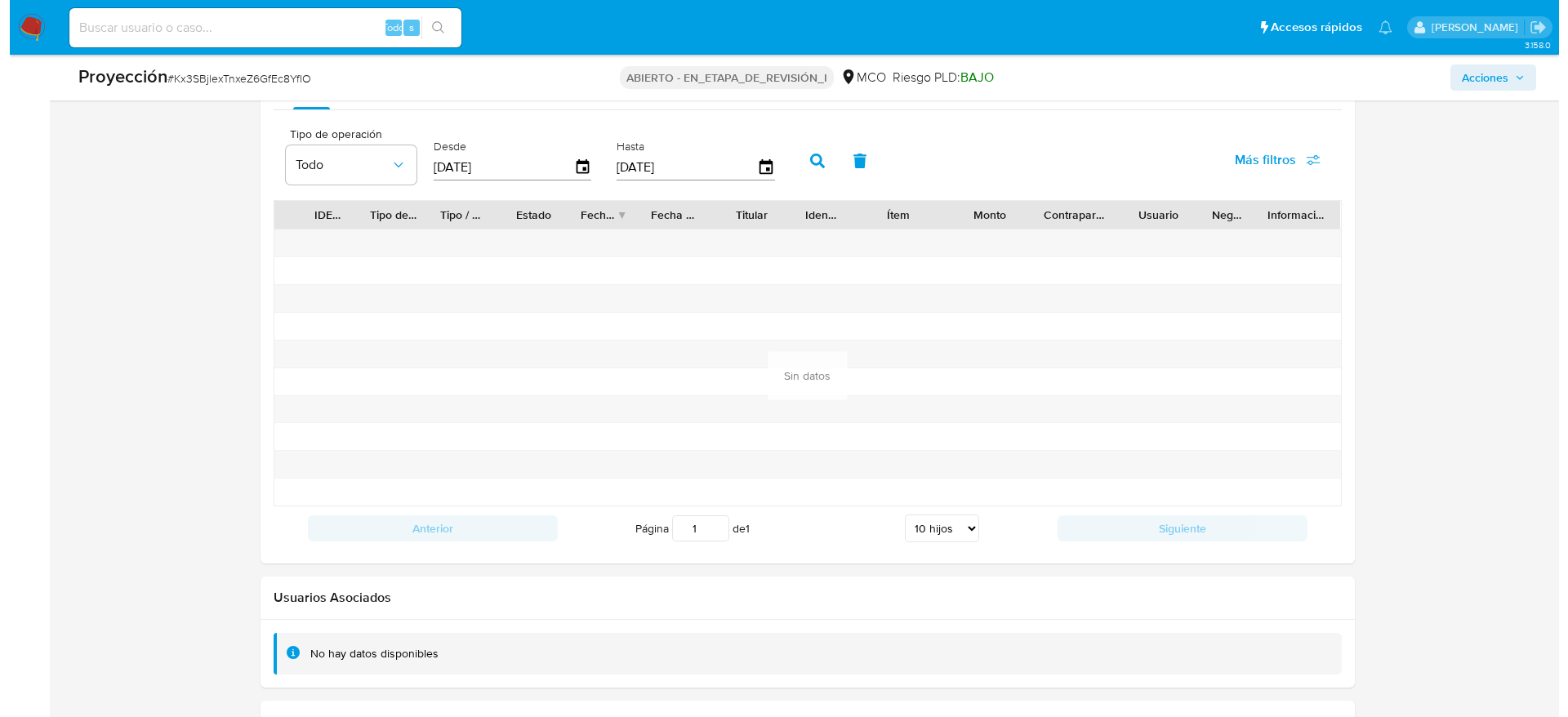
scroll to position [2439, 0]
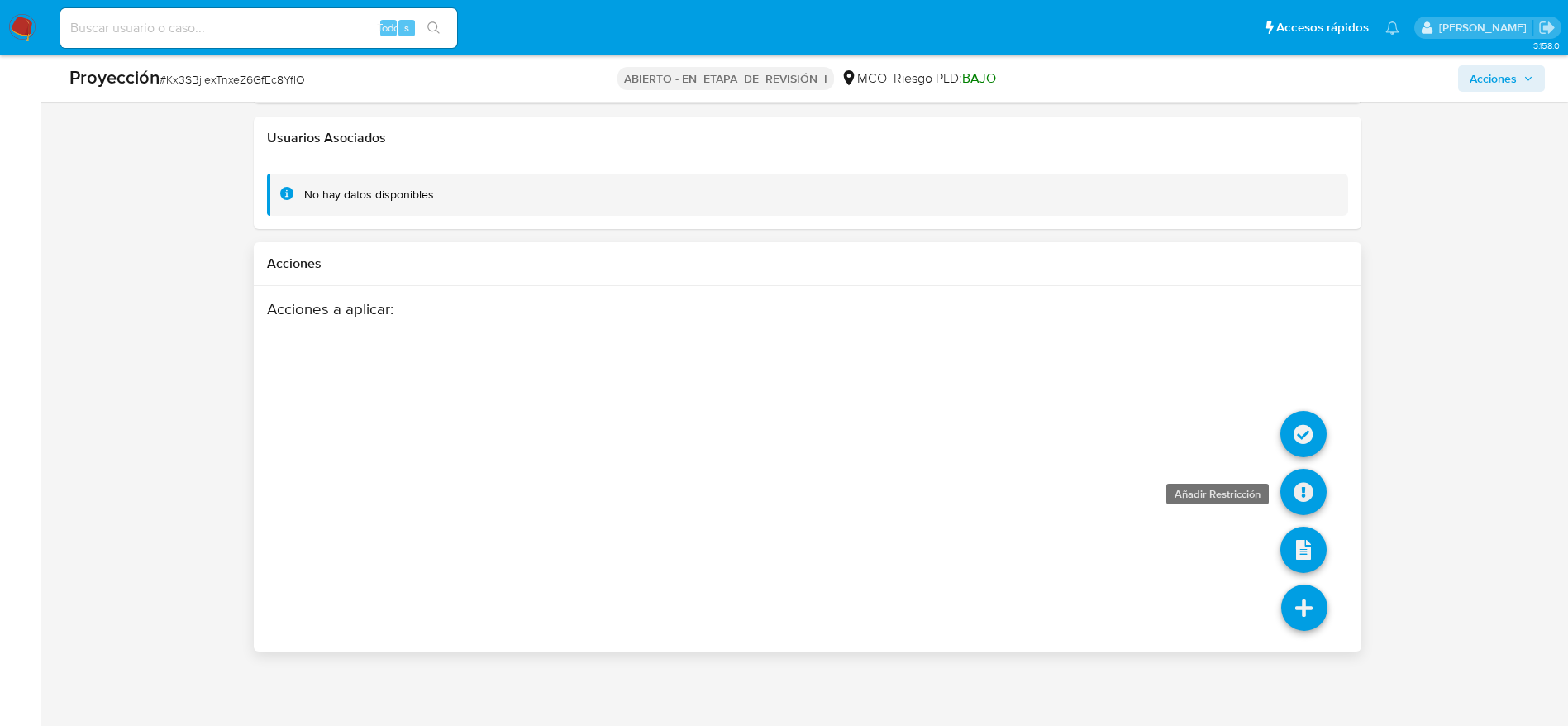
click at [1305, 500] on icon at bounding box center [1303, 492] width 46 height 46
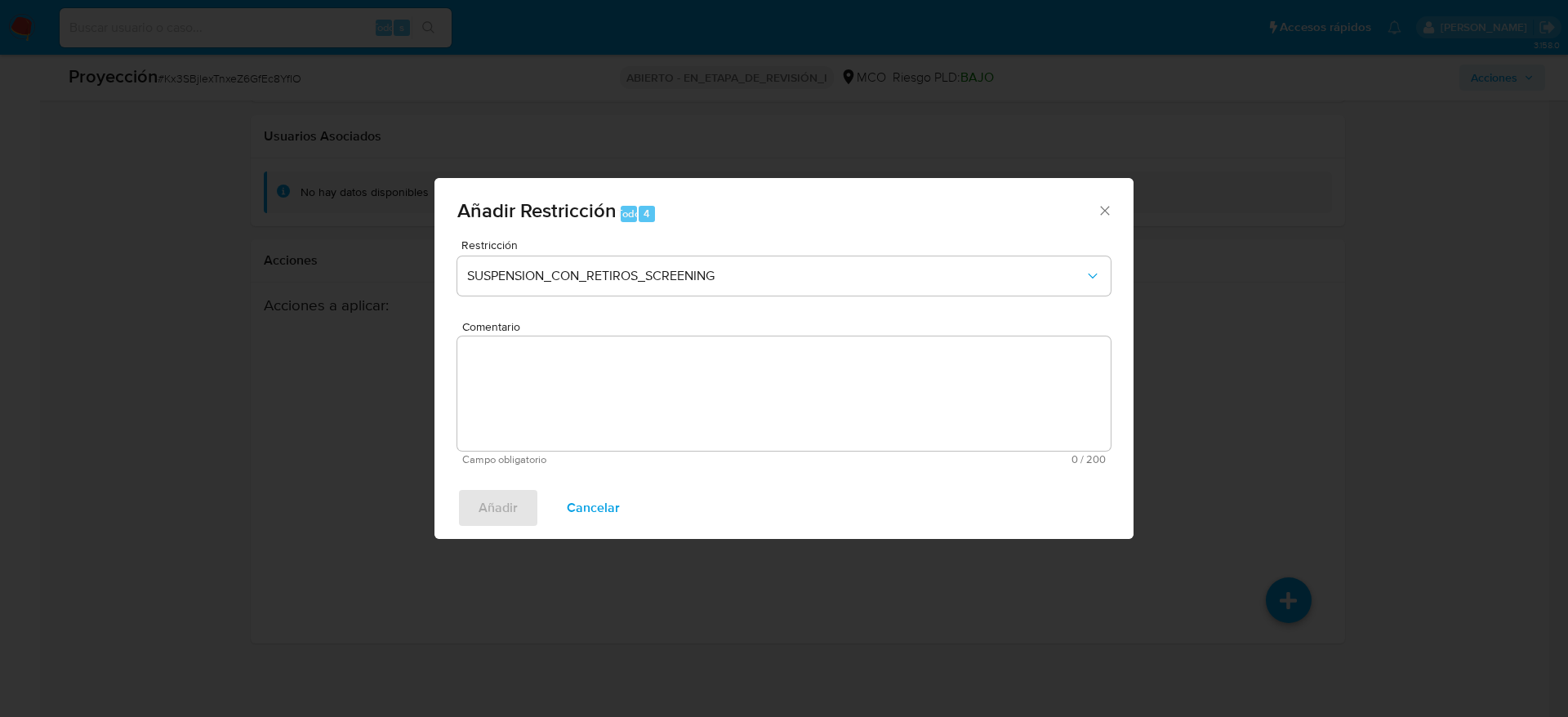
click at [587, 502] on font "Cancelar" at bounding box center [594, 508] width 53 height 39
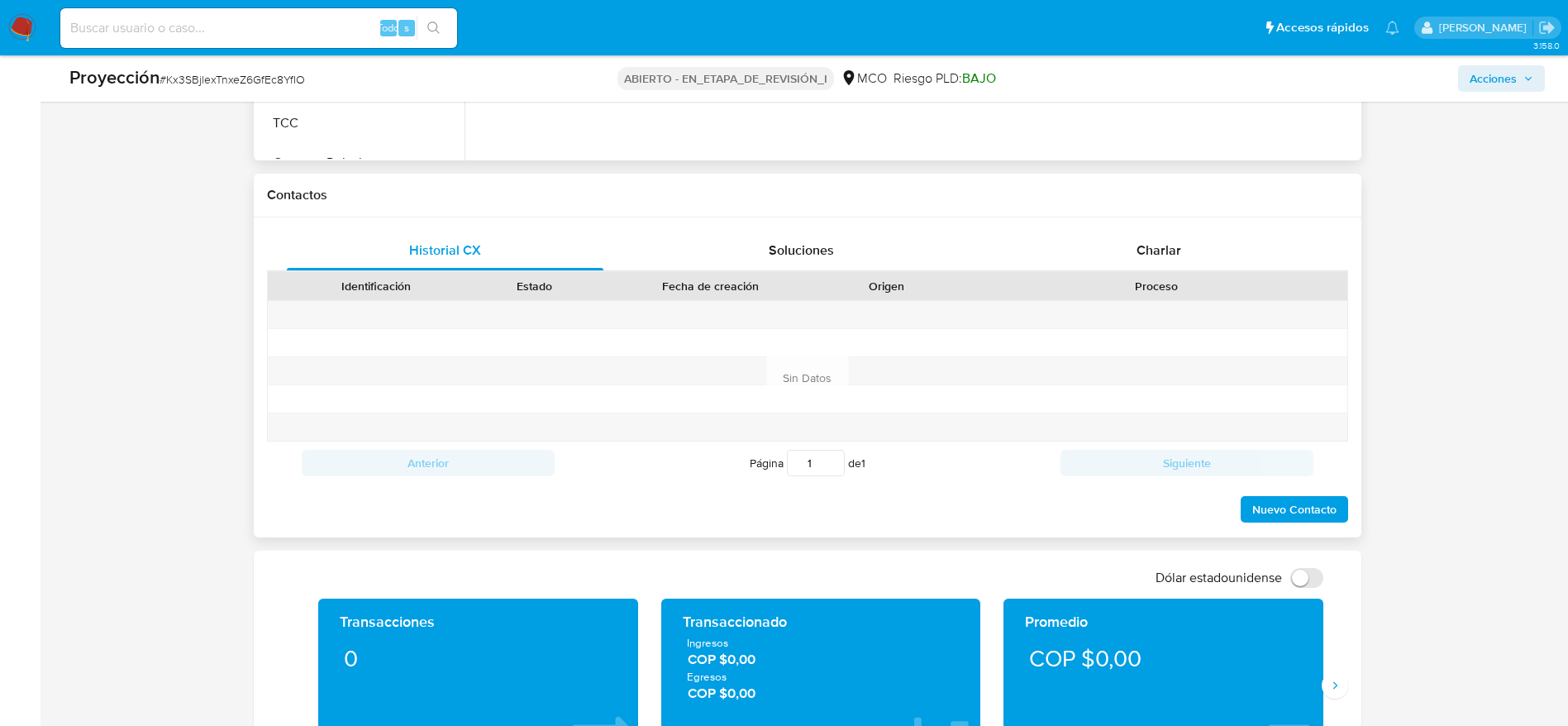
scroll to position [733, 0]
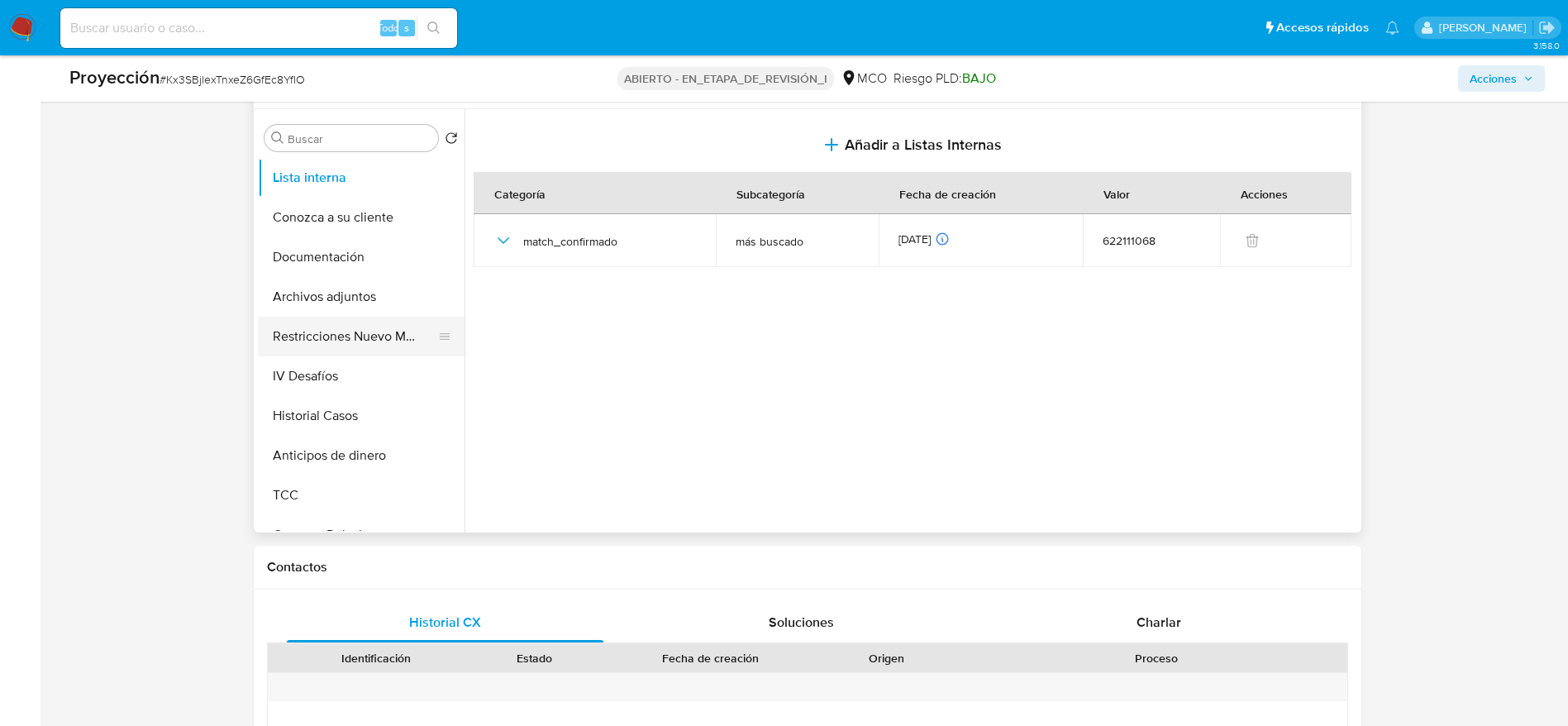
click at [368, 343] on button "Restricciones Nuevo Mundo" at bounding box center [354, 336] width 193 height 40
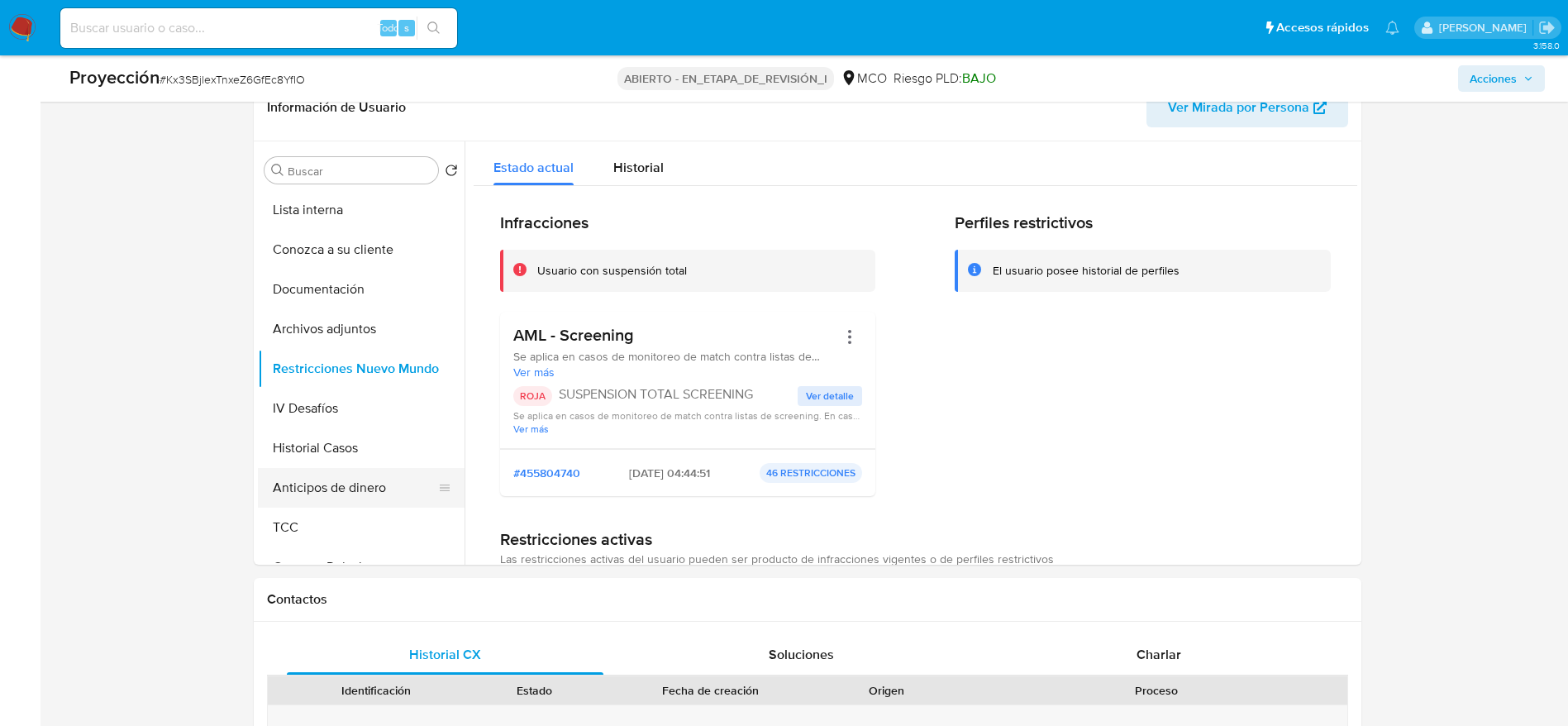
scroll to position [485, 0]
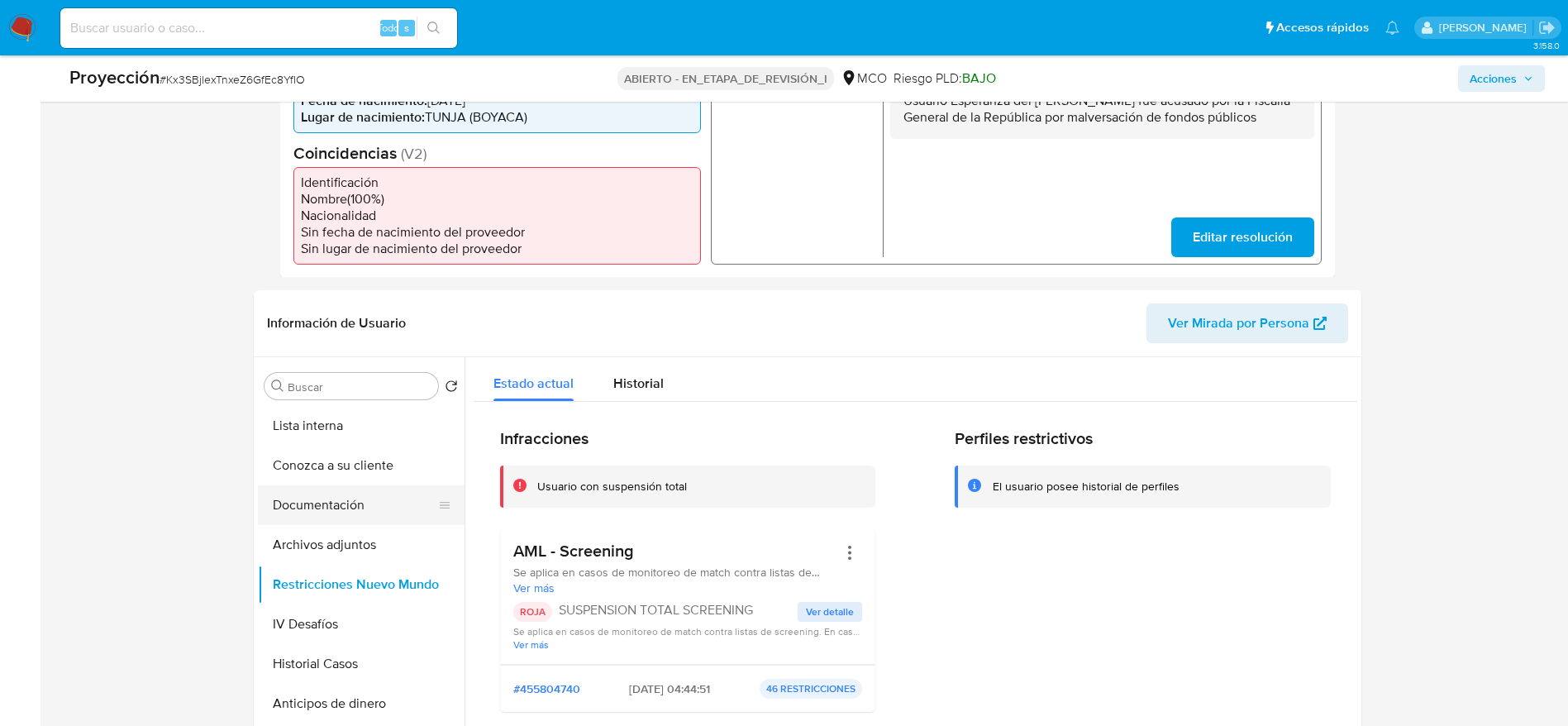
click at [330, 512] on button "Documentación" at bounding box center [354, 505] width 193 height 40
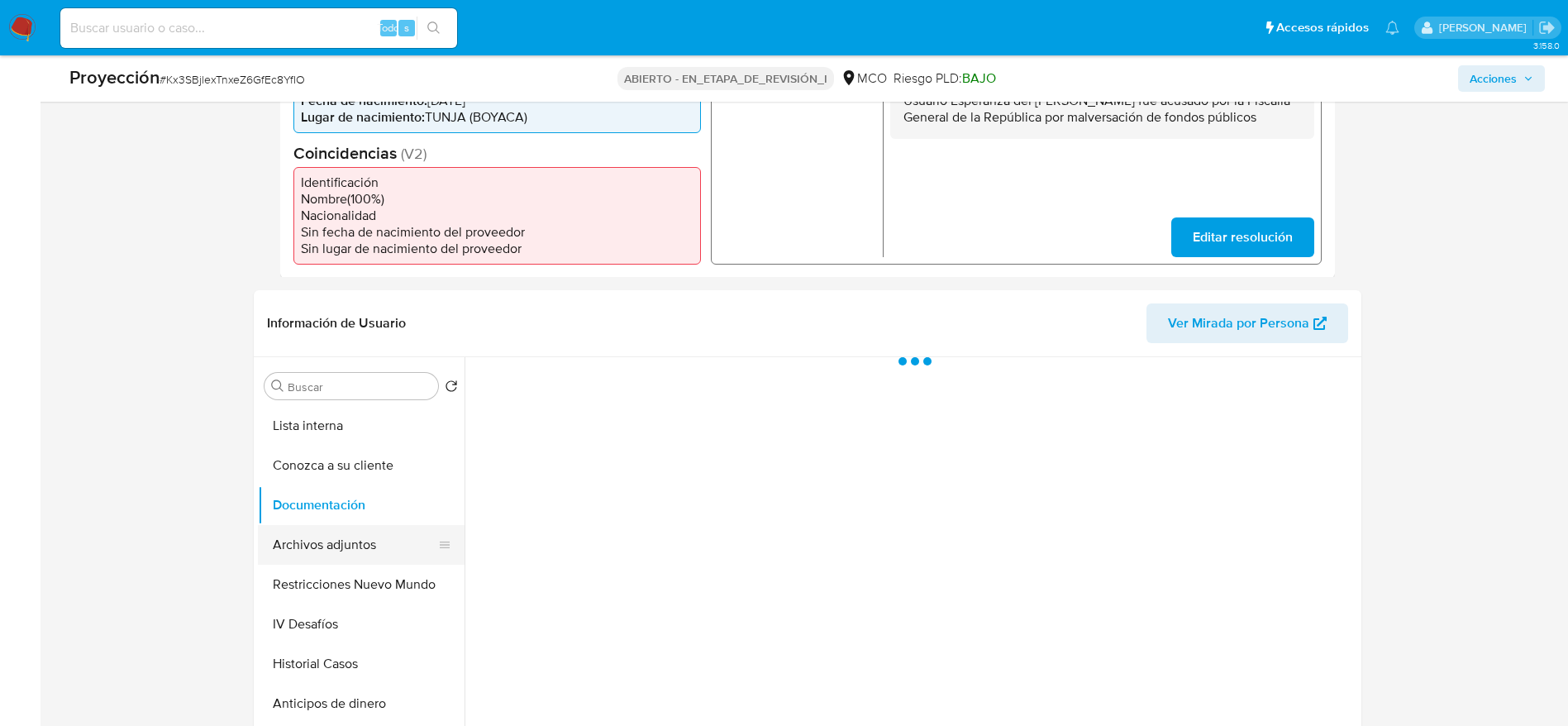
click at [334, 534] on button "Archivos adjuntos" at bounding box center [354, 544] width 193 height 40
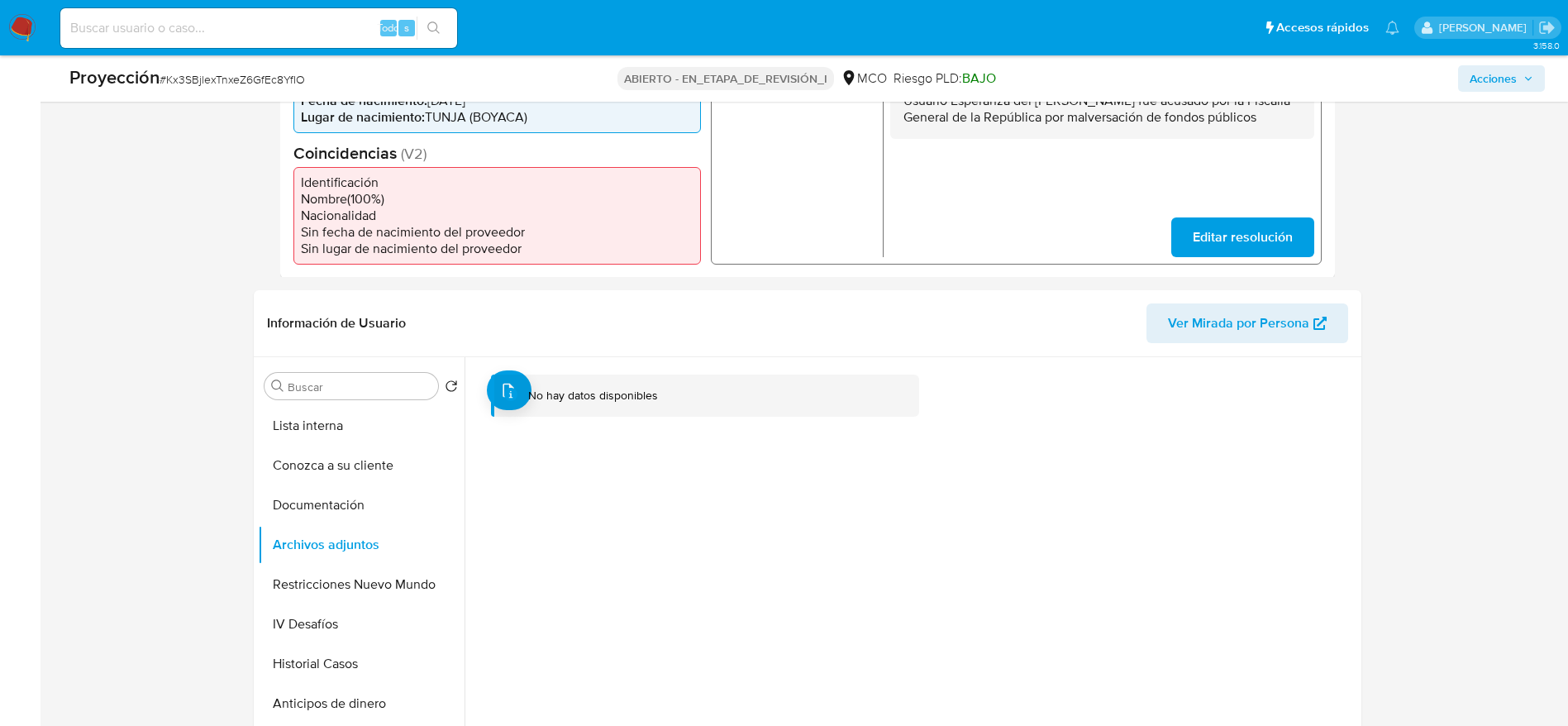
scroll to position [609, 0]
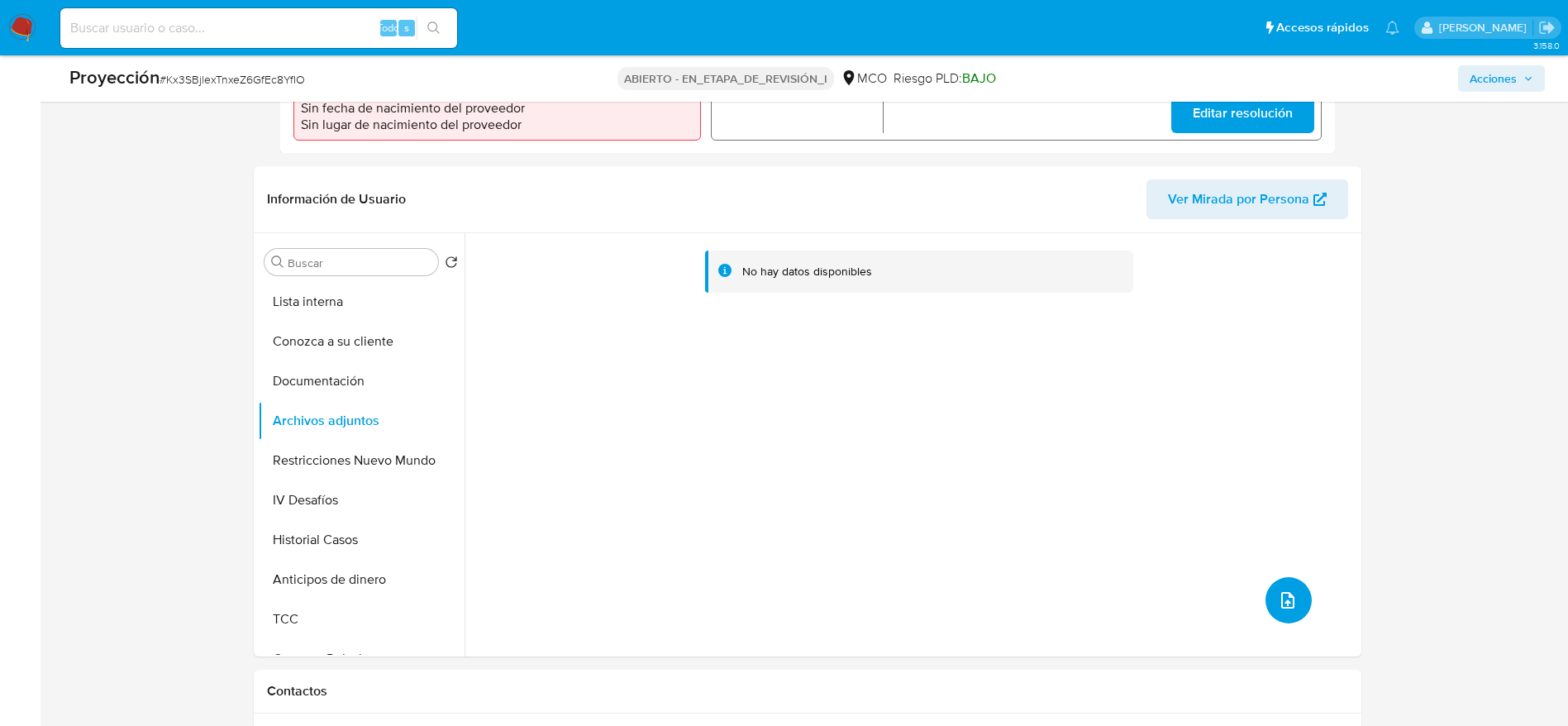
click at [1287, 612] on button "subir archivo" at bounding box center [1288, 600] width 46 height 46
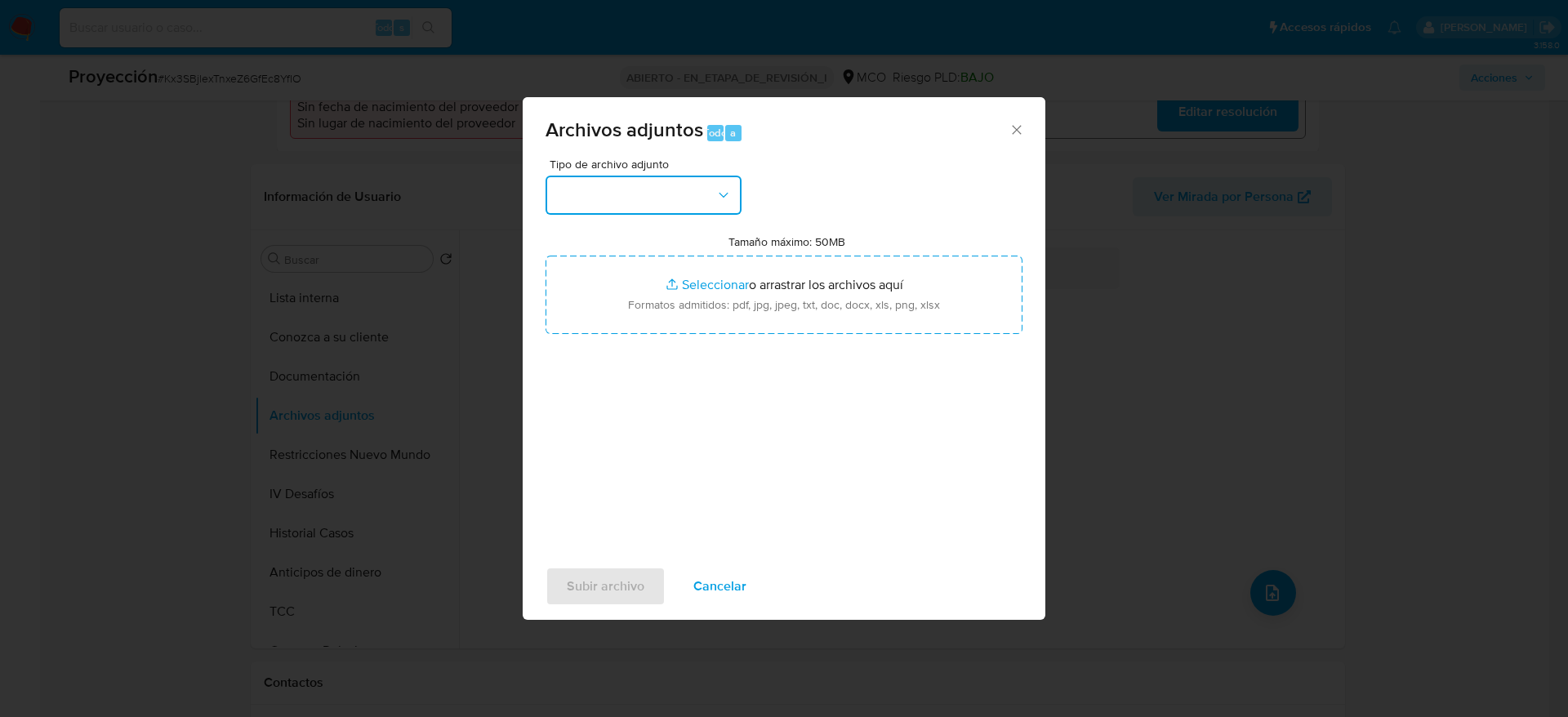
click at [671, 205] on button "button" at bounding box center [643, 195] width 196 height 39
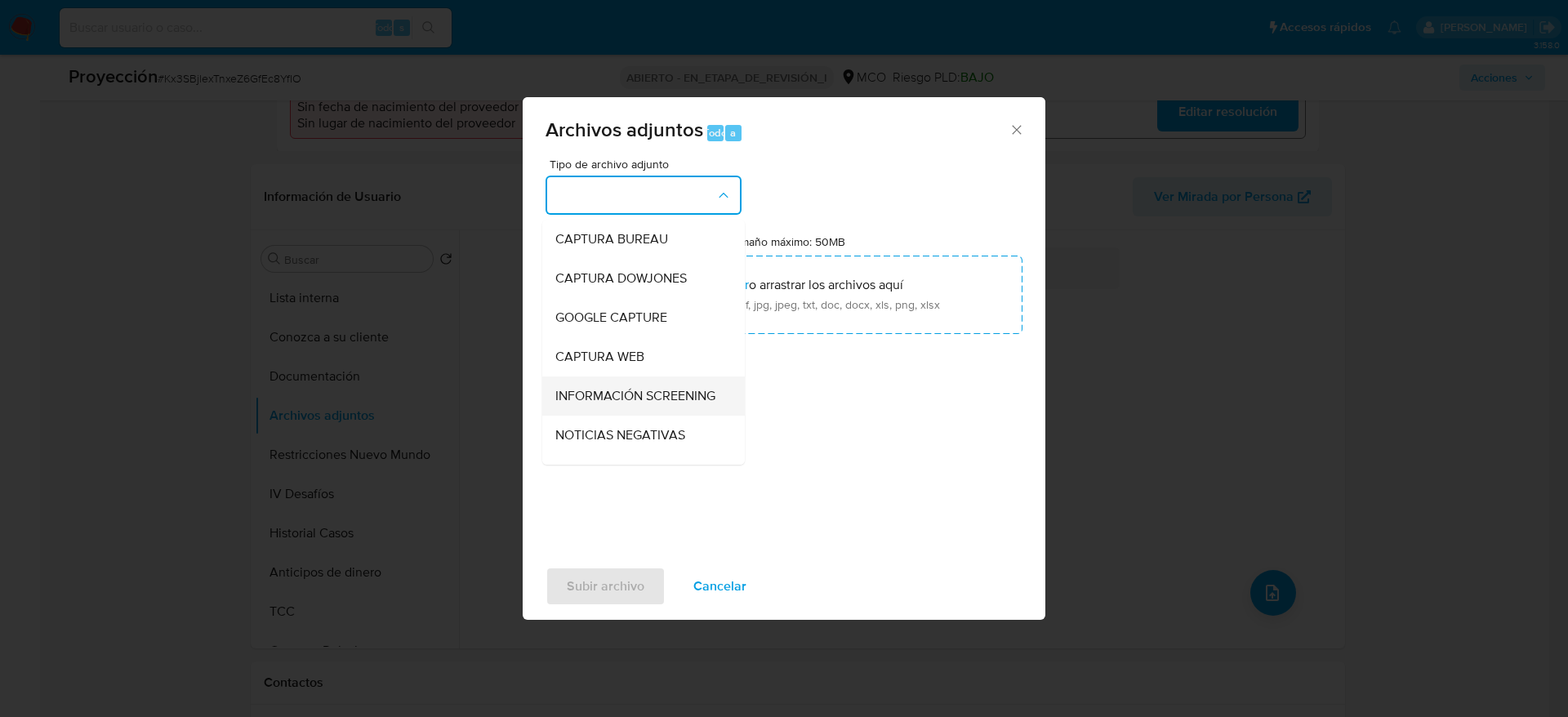
click at [586, 416] on div "INFORMACIÓN SCREENING" at bounding box center [638, 396] width 166 height 39
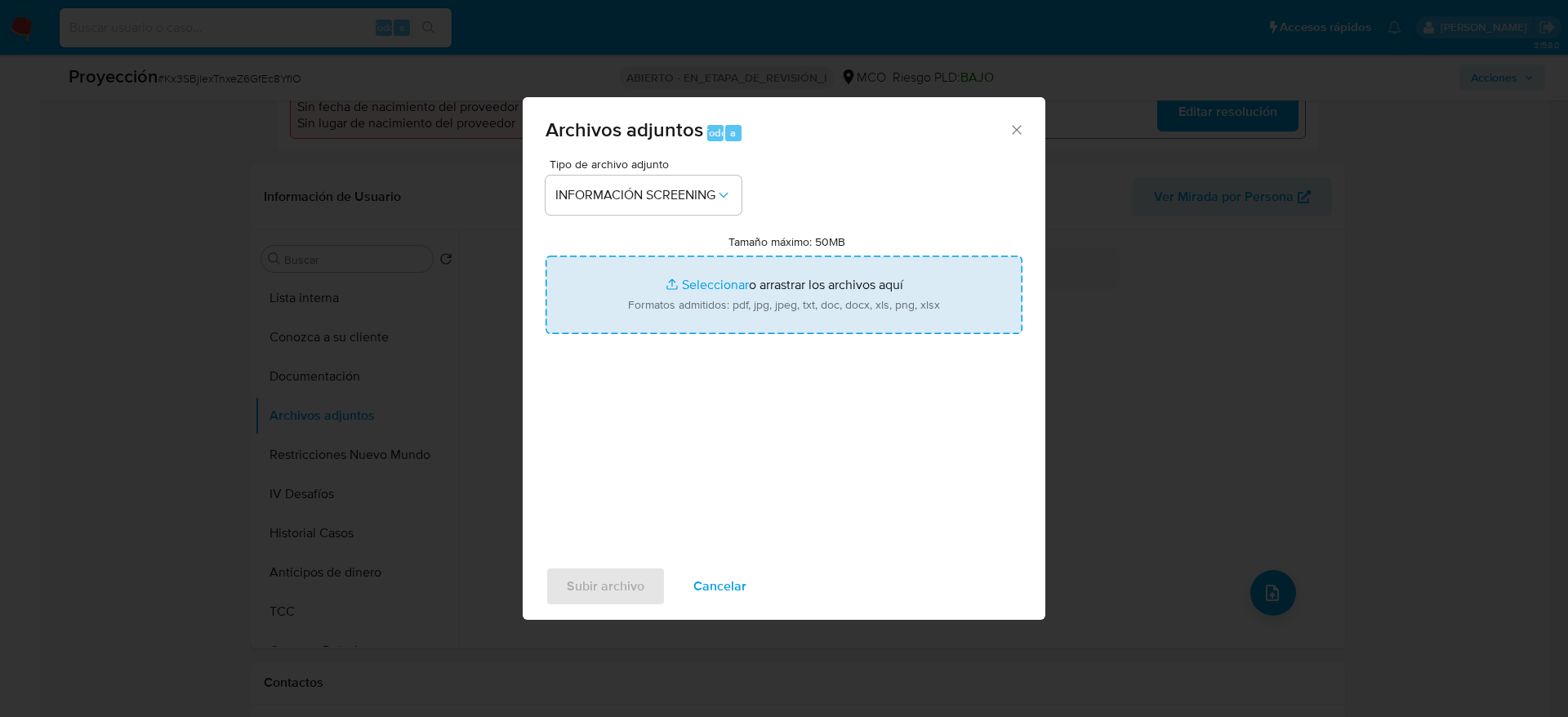
click at [664, 295] on input "Tamaño máximo: 50MB Seleccionar archivos" at bounding box center [784, 295] width 477 height 79
type input "C:\fakepath\_Esperanza del Pilar Perico Prieto_ - Buscar con Google.pdf"
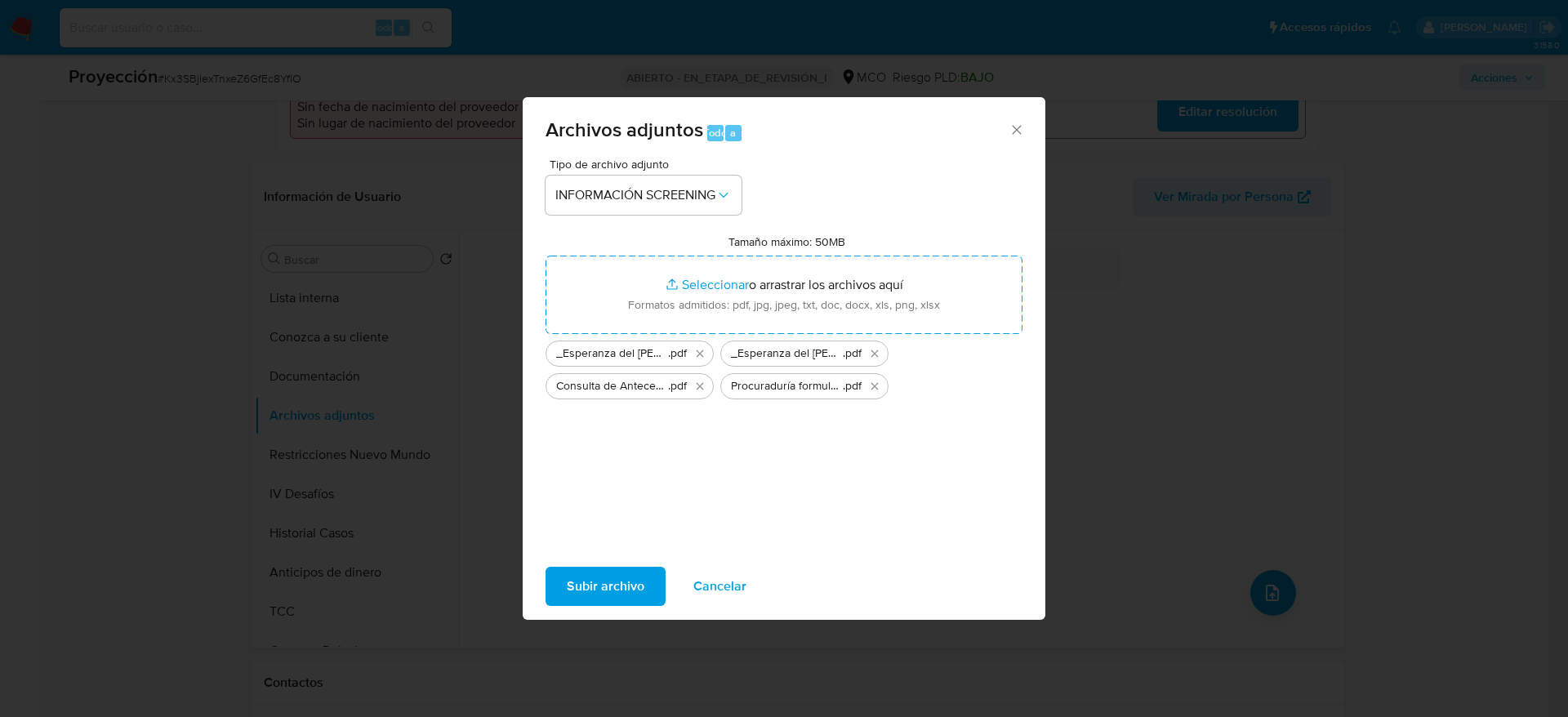
click at [580, 577] on span "Subir archivo" at bounding box center [606, 586] width 78 height 36
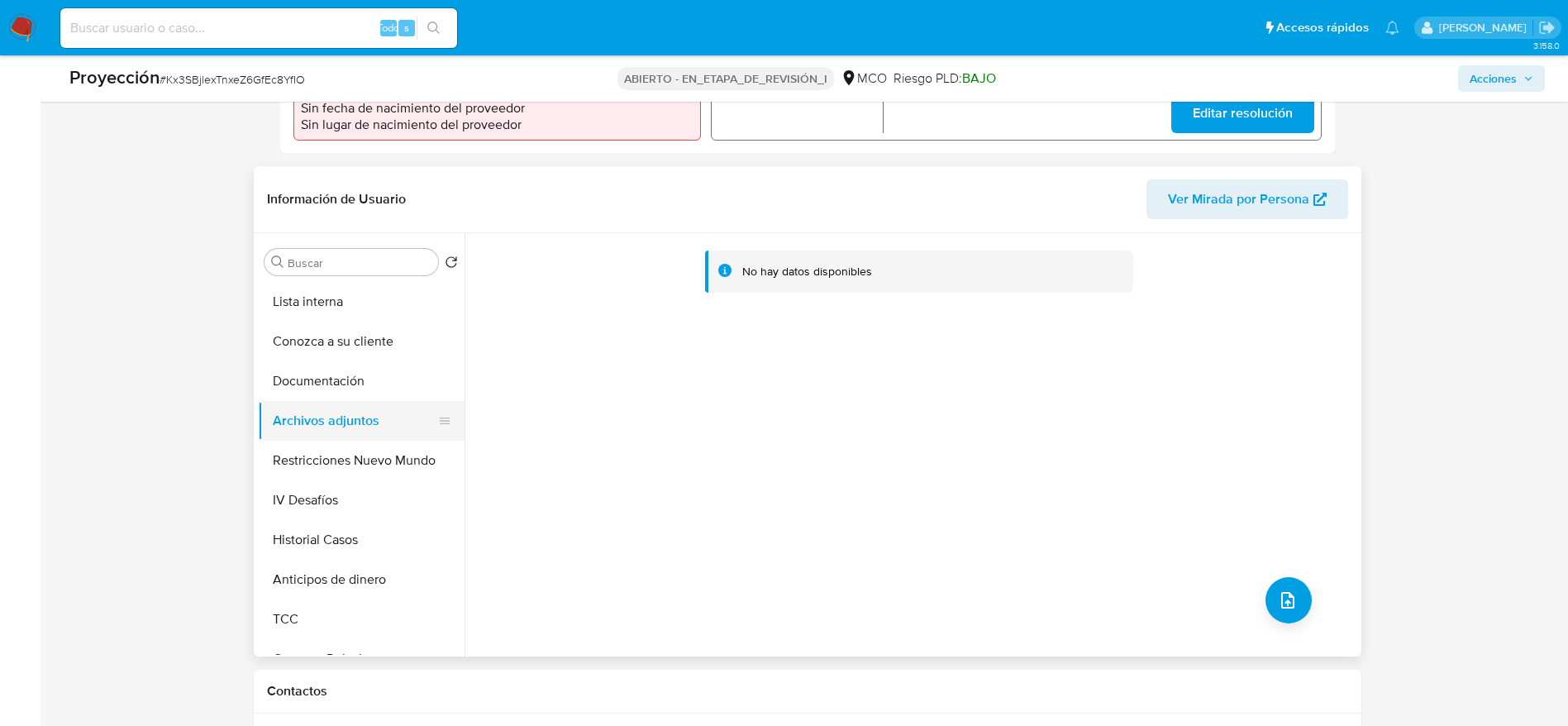
click at [300, 436] on button "Archivos adjuntos" at bounding box center [354, 421] width 193 height 40
click at [299, 462] on button "Restricciones Nuevo Mundo" at bounding box center [354, 460] width 193 height 40
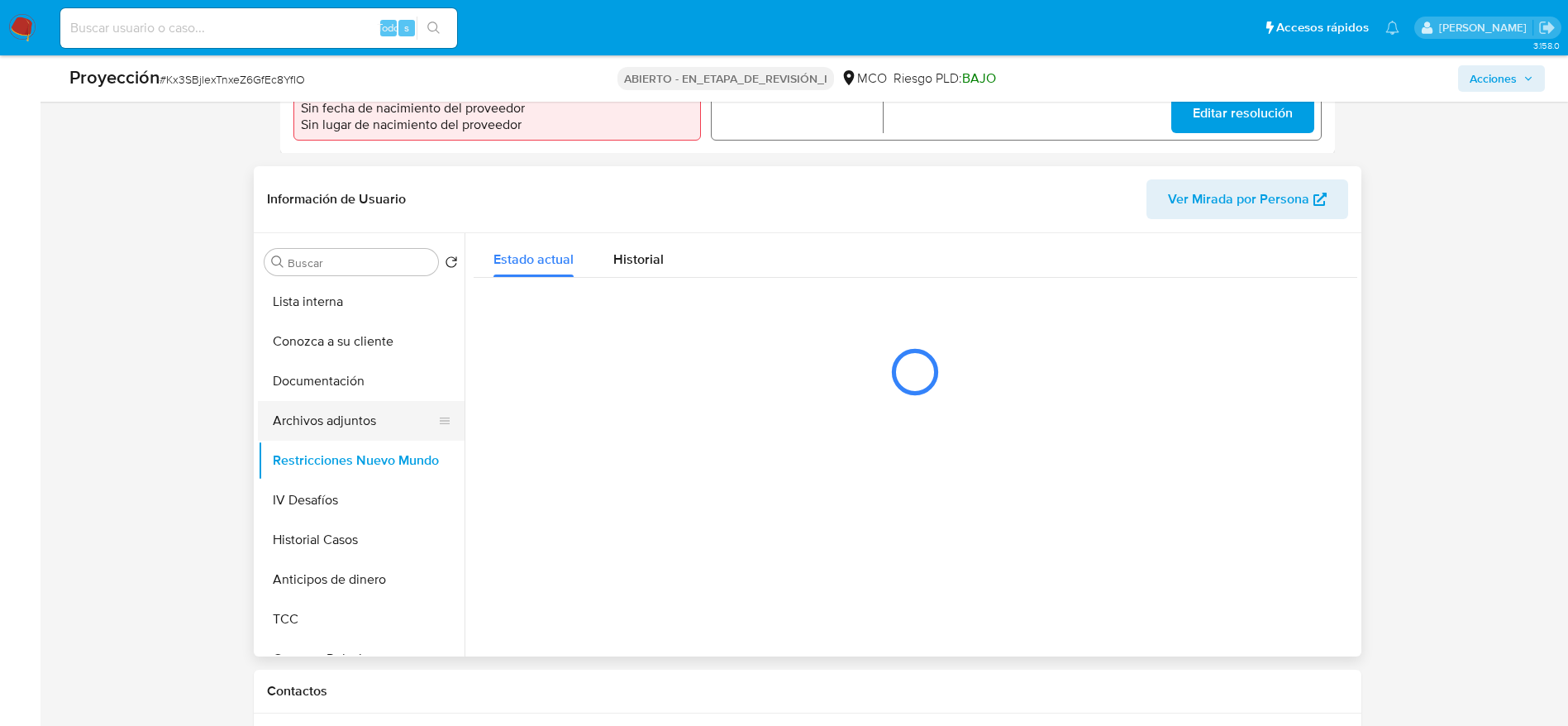
click at [311, 411] on button "Archivos adjuntos" at bounding box center [354, 421] width 193 height 40
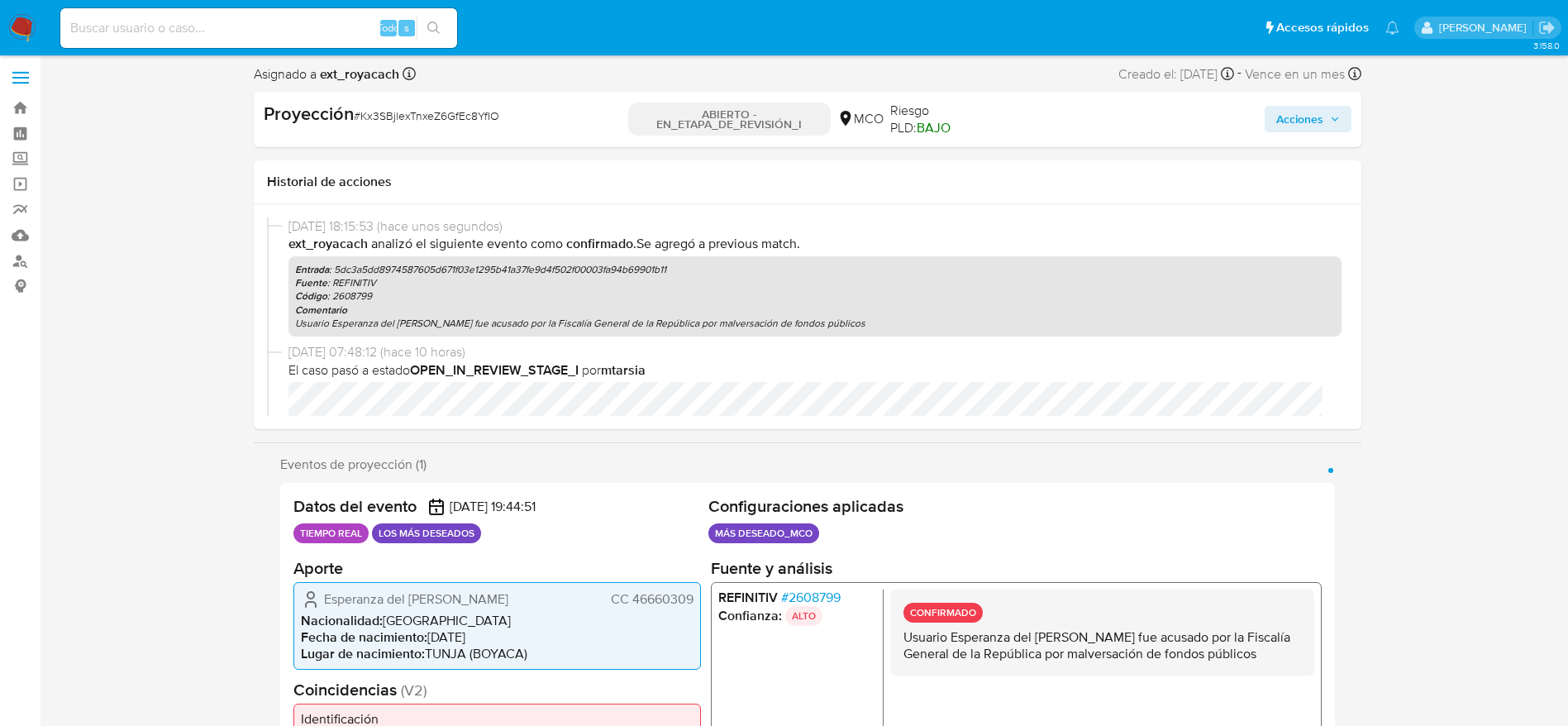
scroll to position [0, 0]
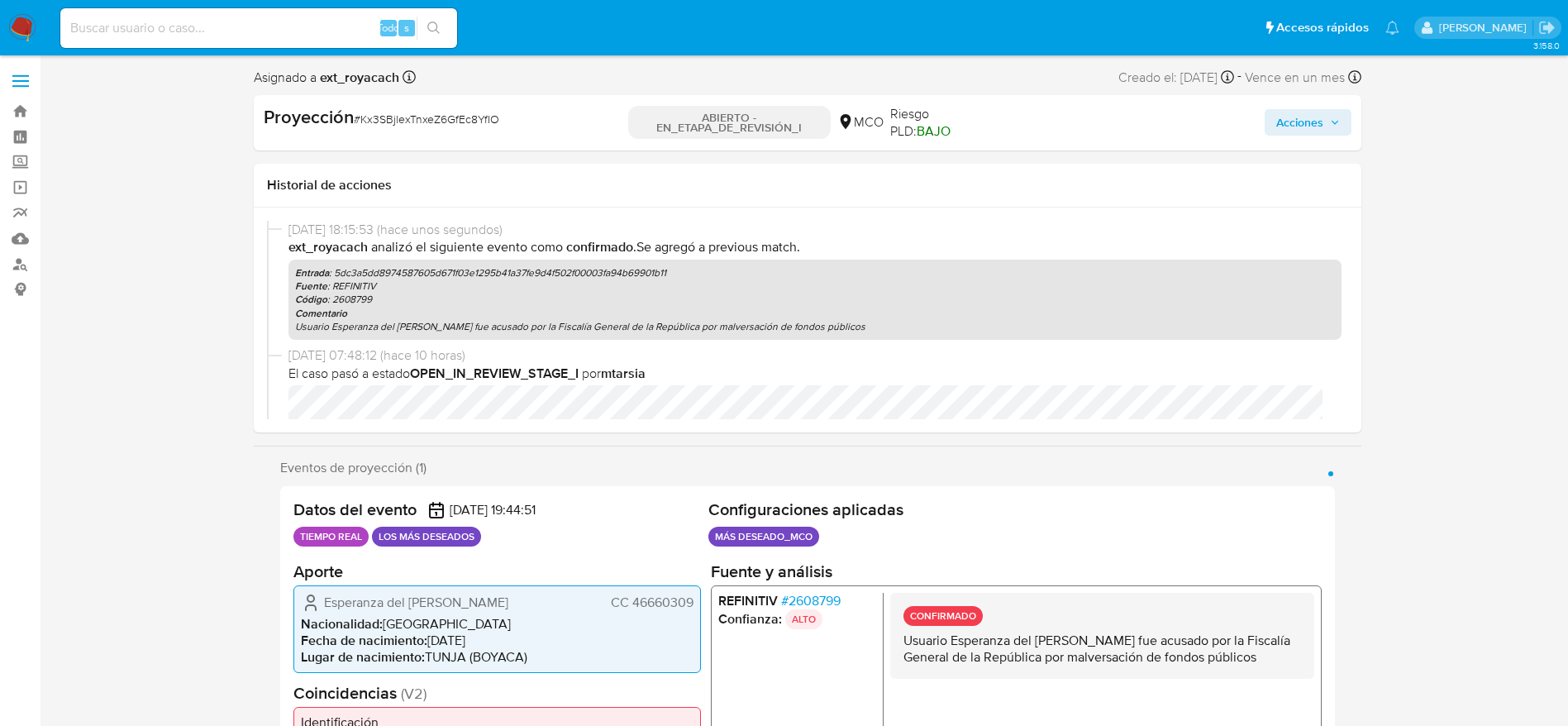
click at [1339, 126] on icon "button" at bounding box center [1334, 121] width 10 height 10
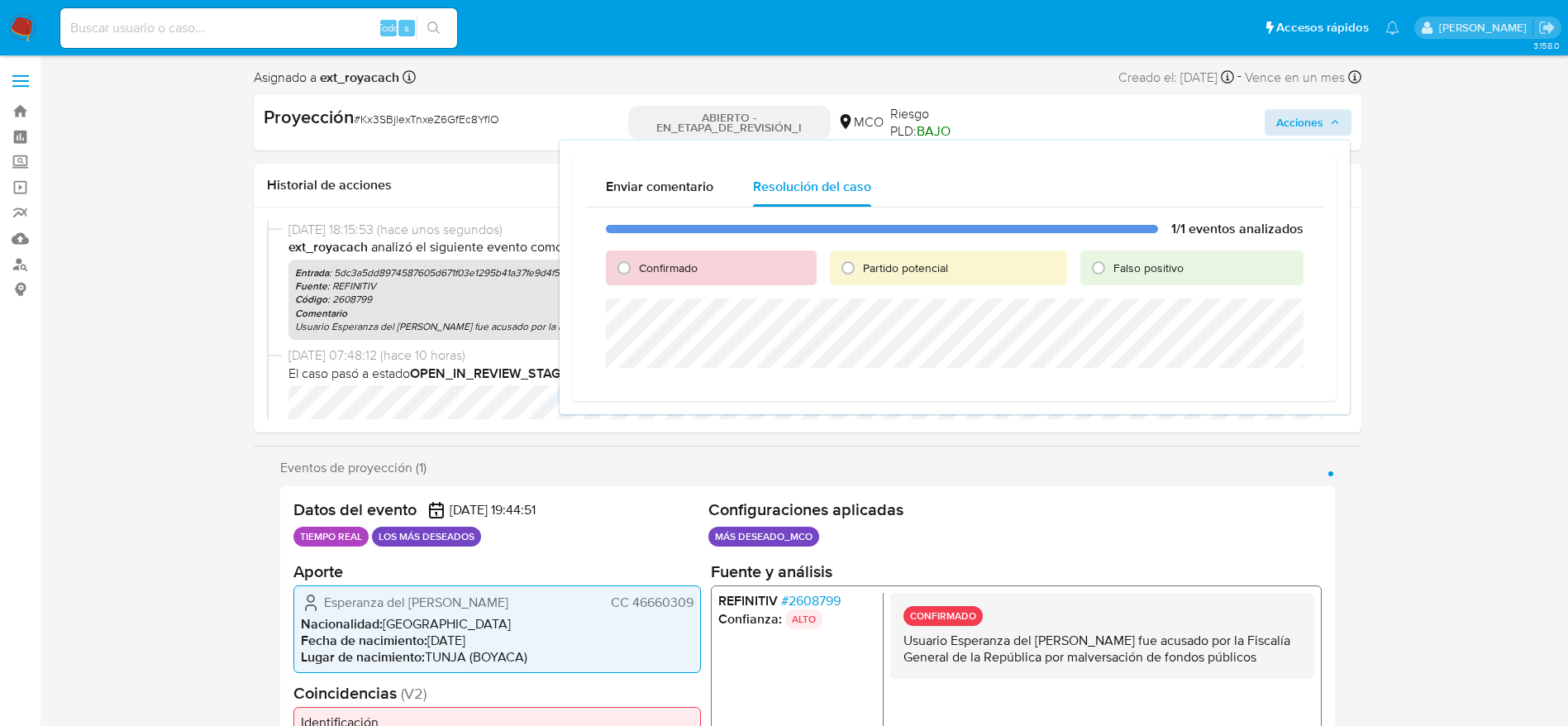
click at [656, 273] on font "Confirmado" at bounding box center [668, 268] width 58 height 17
click at [637, 273] on input "Confirmado" at bounding box center [625, 268] width 27 height 27
radio input "true"
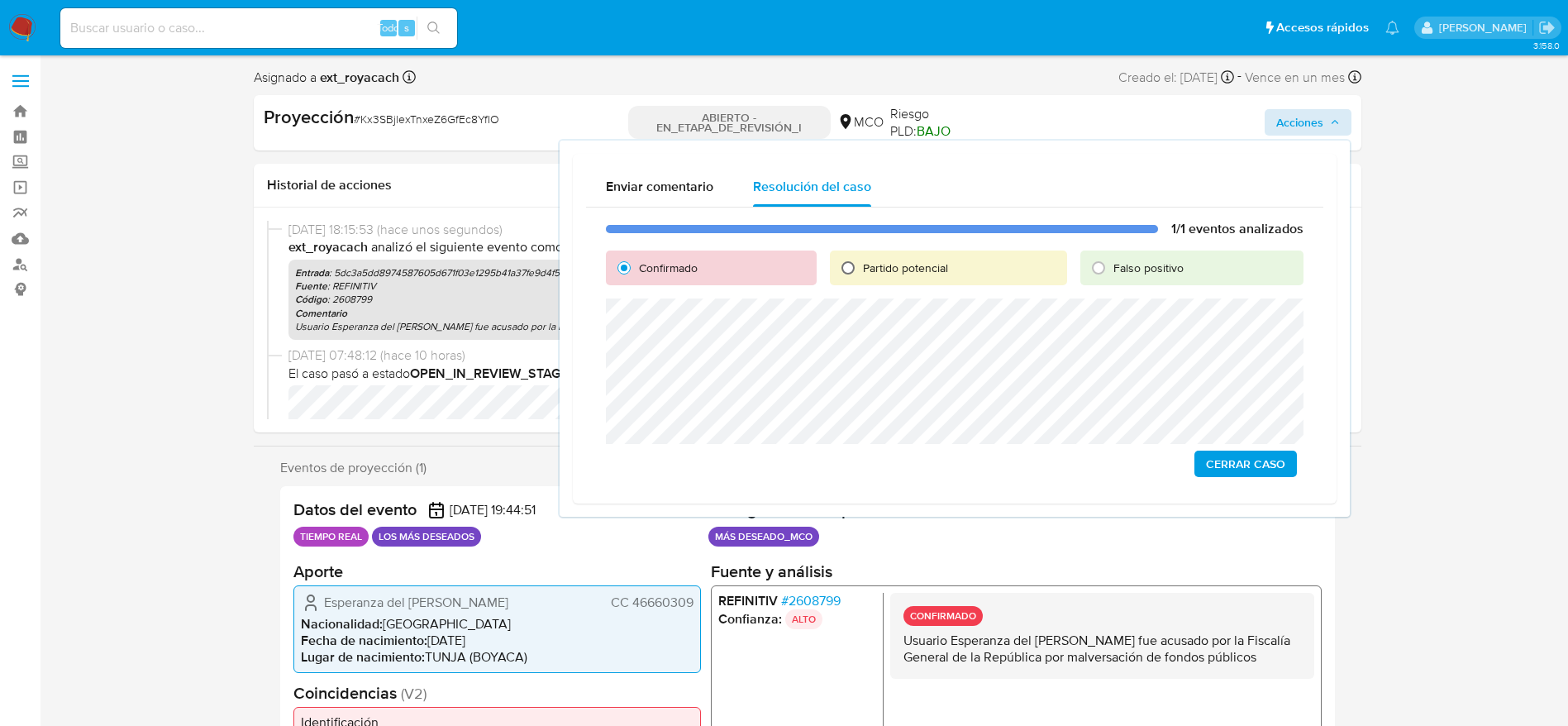
click at [858, 275] on input "Partido potencial" at bounding box center [848, 268] width 27 height 27
radio input "true"
click at [1236, 470] on span "Escalar" at bounding box center [1261, 464] width 50 height 23
click at [424, 111] on font "Kx3SBjlexTnxeZ6GfEc8YfIO" at bounding box center [430, 119] width 139 height 17
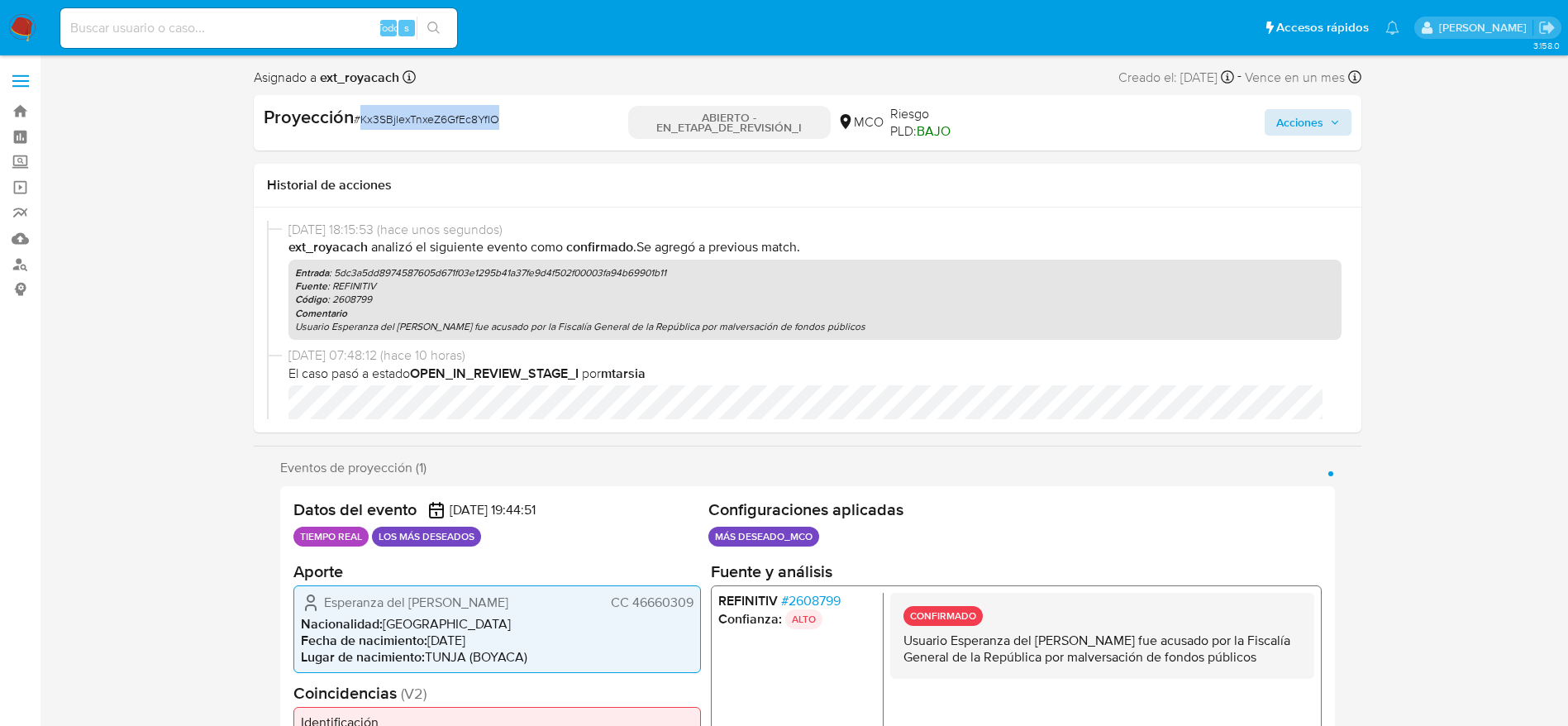
copy font "Kx3SBjlexTnxeZ6GfEc8YfIO"
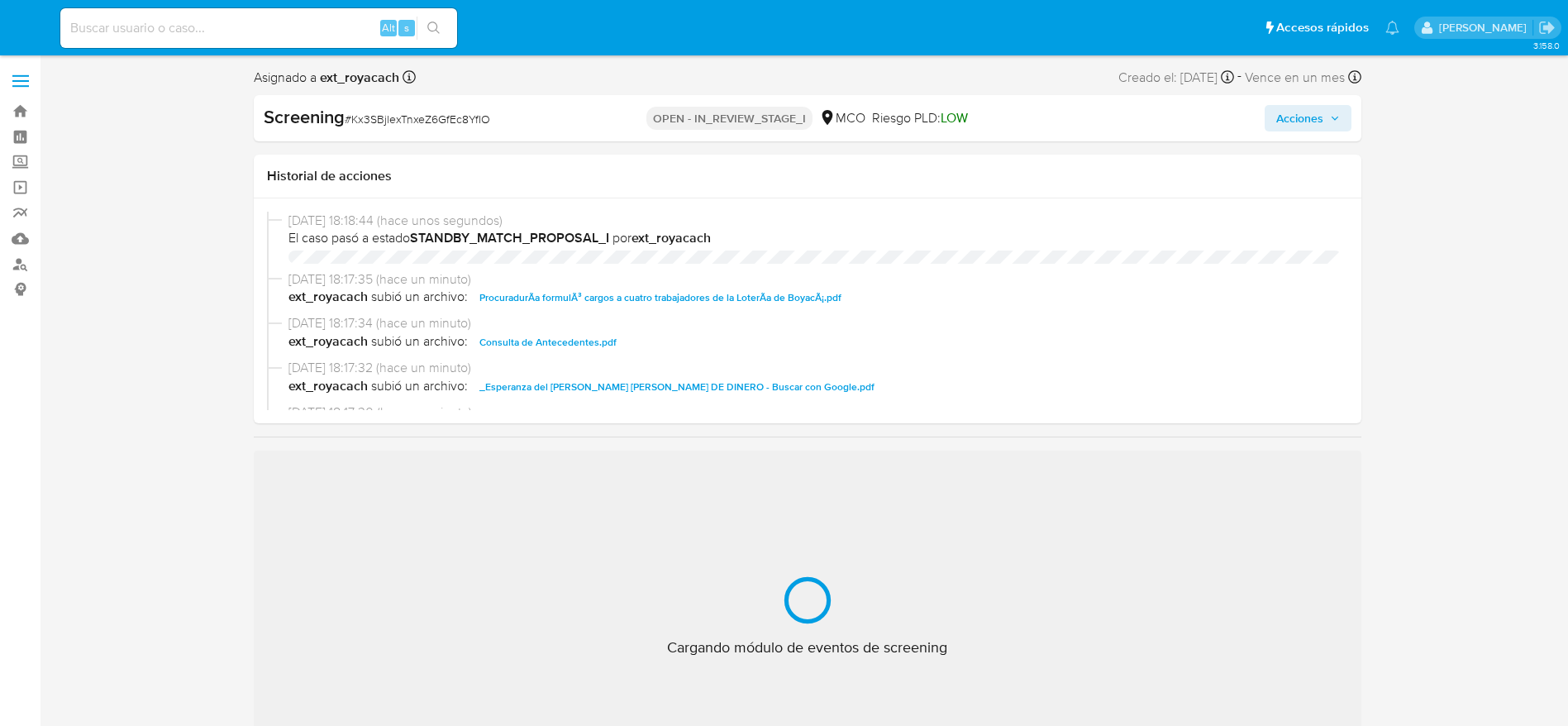
select select "10"
